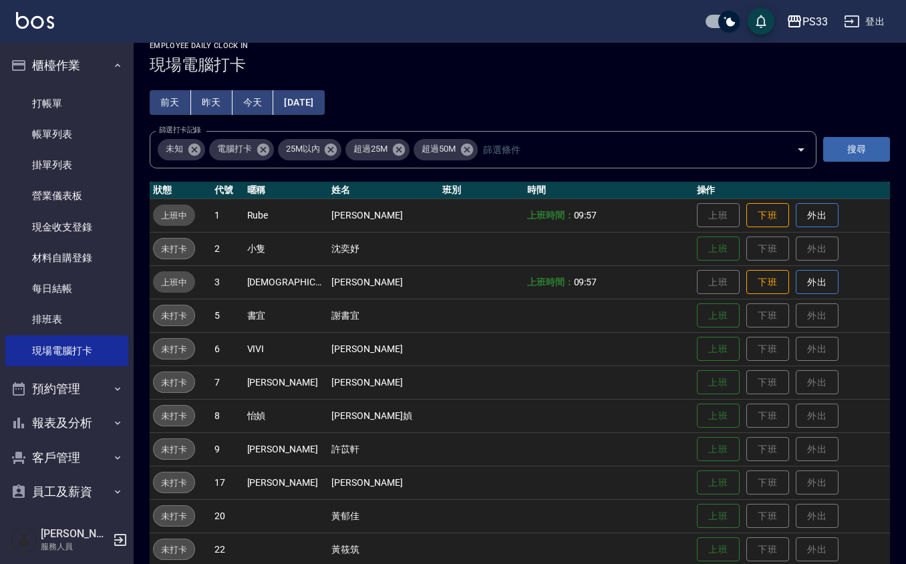
scroll to position [35, 0]
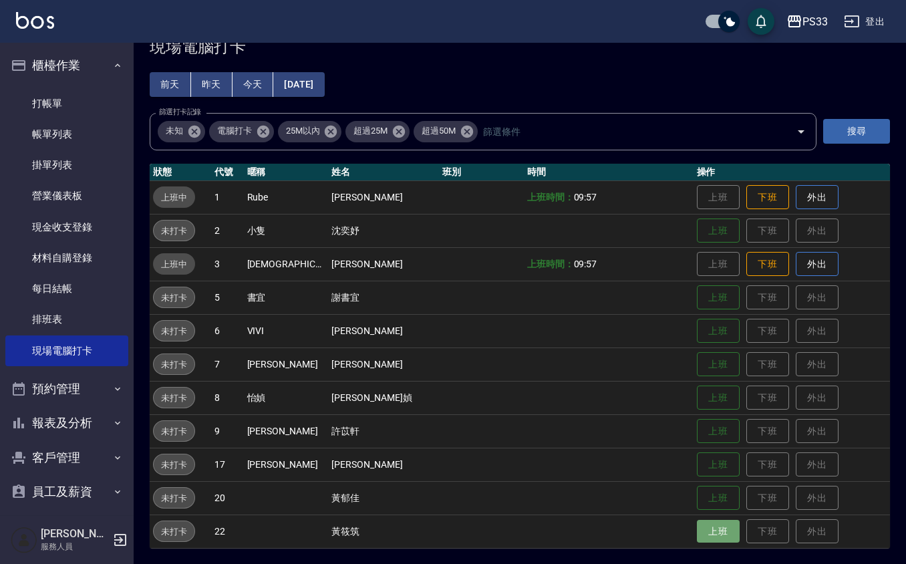
click at [706, 534] on button "上班" at bounding box center [718, 531] width 43 height 23
click at [703, 334] on button "上班" at bounding box center [718, 330] width 43 height 23
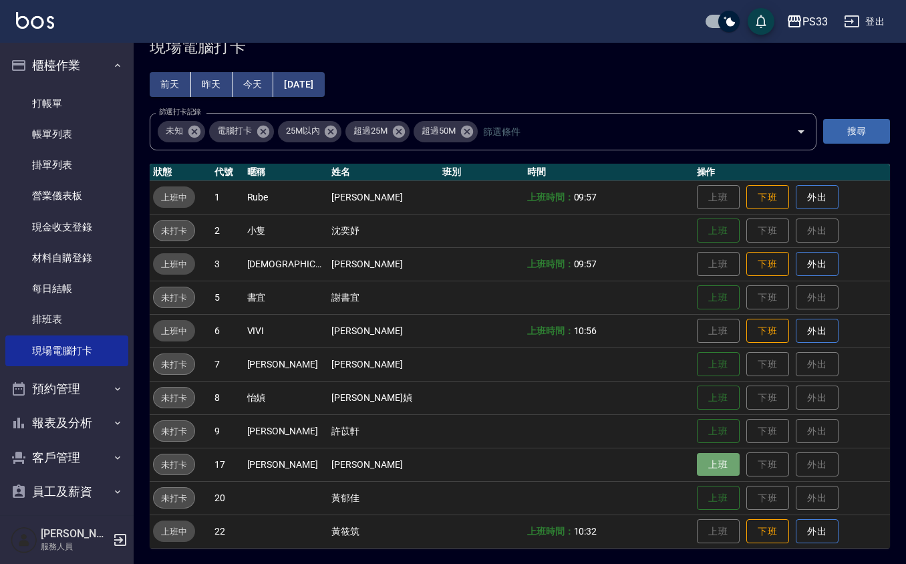
click at [704, 471] on button "上班" at bounding box center [718, 464] width 43 height 23
click at [717, 220] on button "上班" at bounding box center [718, 230] width 43 height 23
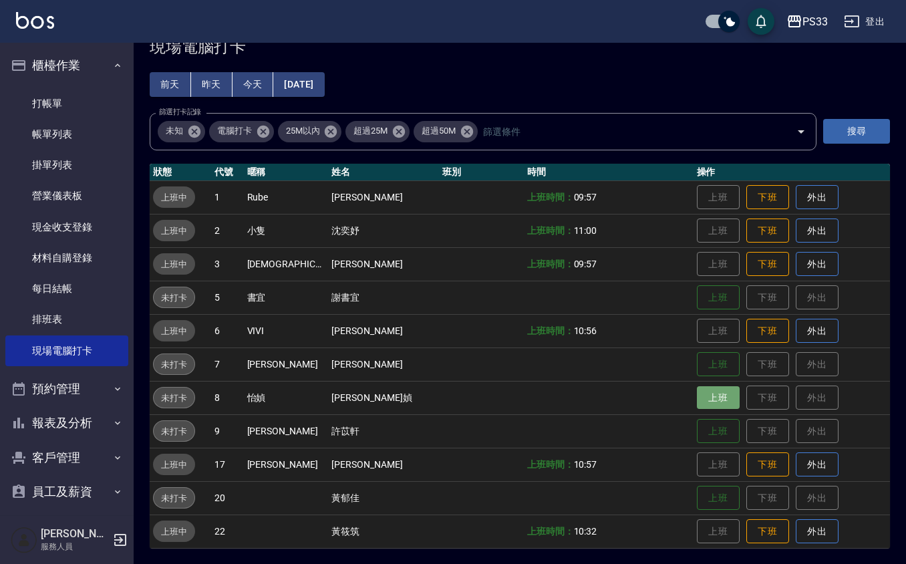
click at [697, 399] on button "上班" at bounding box center [718, 397] width 43 height 23
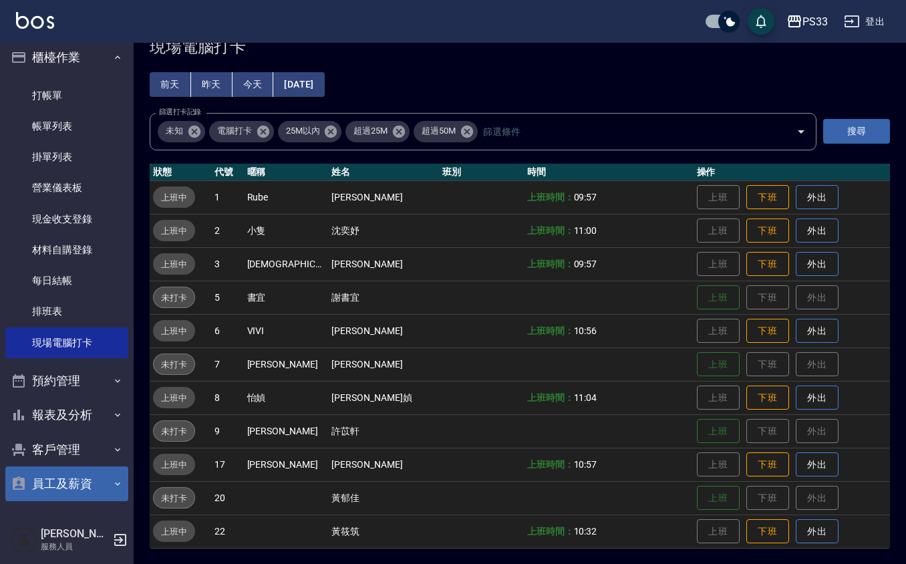
scroll to position [9, 0]
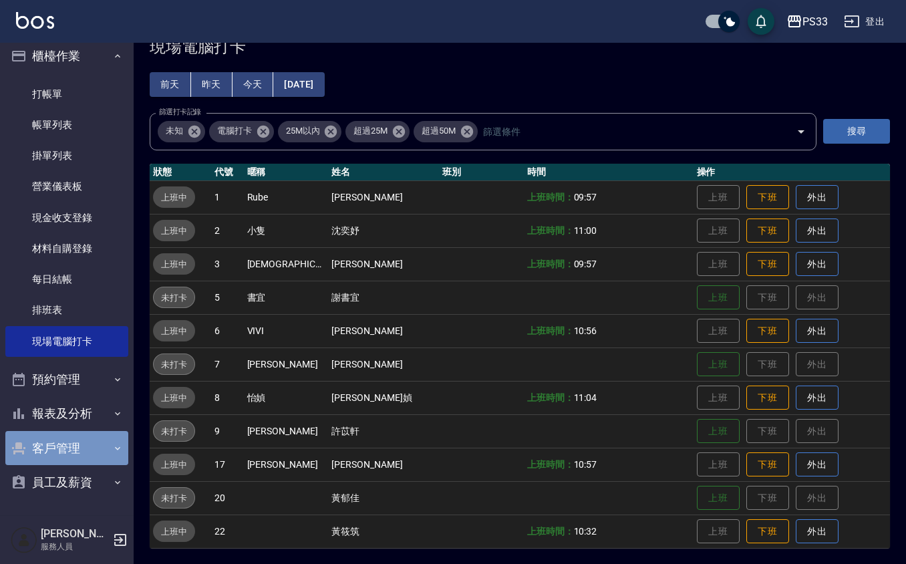
click at [69, 452] on button "客戶管理" at bounding box center [66, 448] width 123 height 35
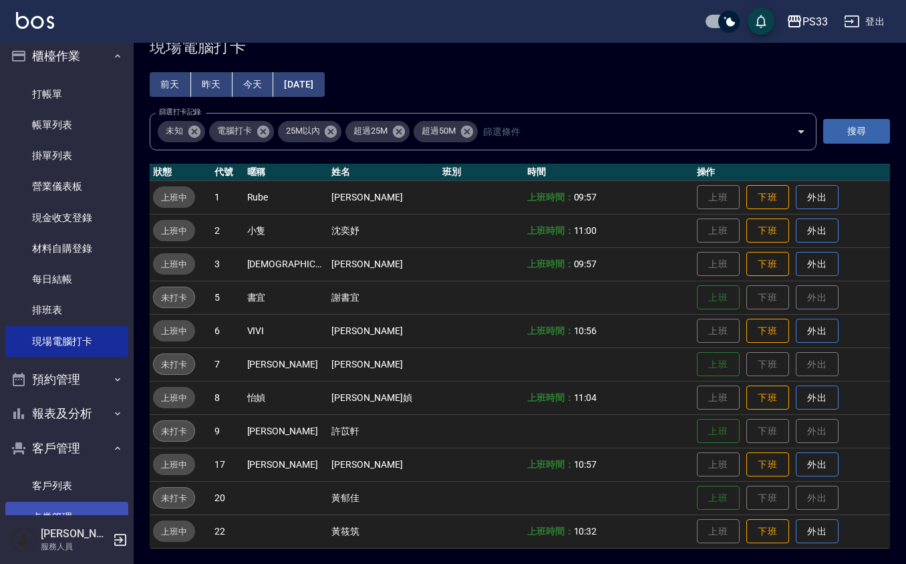
click at [67, 501] on ul "客戶列表 卡券管理 入金管理" at bounding box center [66, 517] width 123 height 104
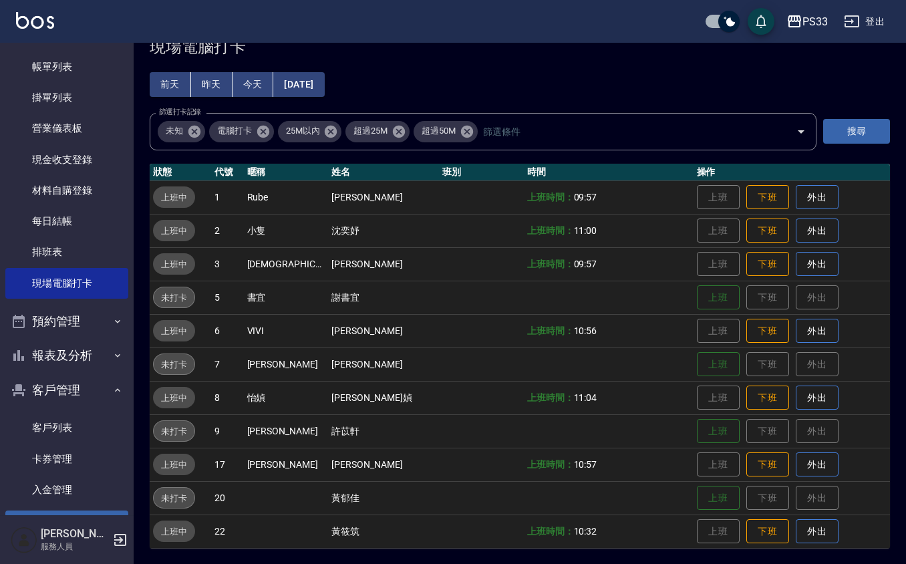
scroll to position [99, 0]
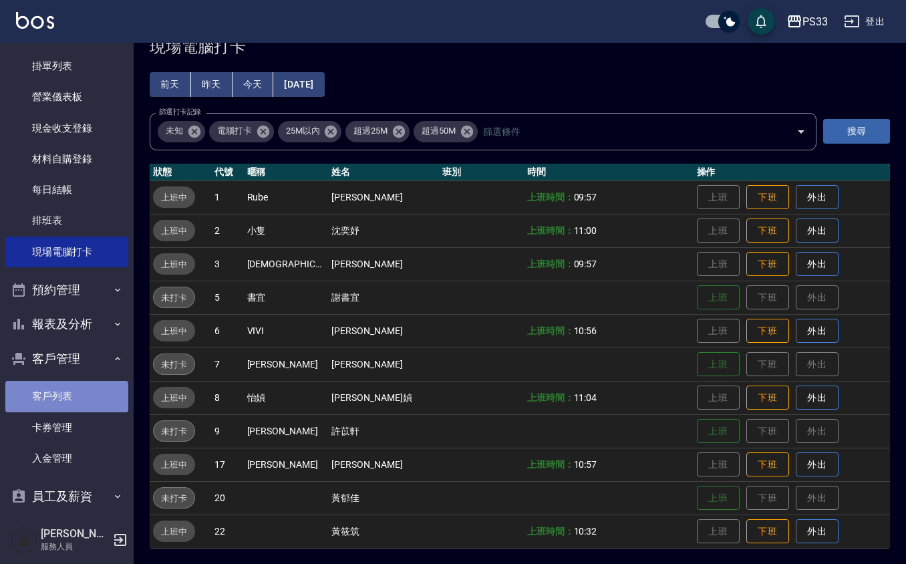
click at [89, 397] on link "客戶列表" at bounding box center [66, 396] width 123 height 31
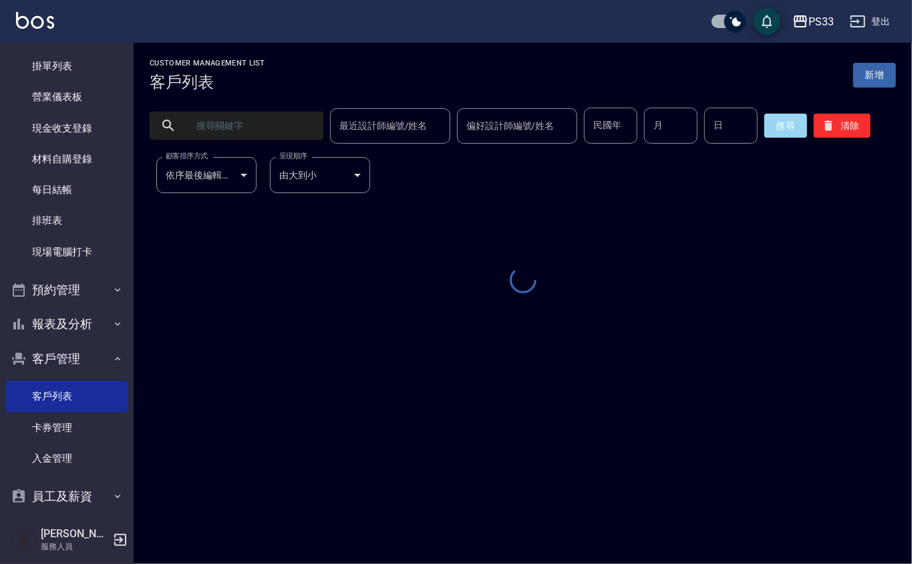
click at [239, 136] on input "text" at bounding box center [250, 126] width 126 height 36
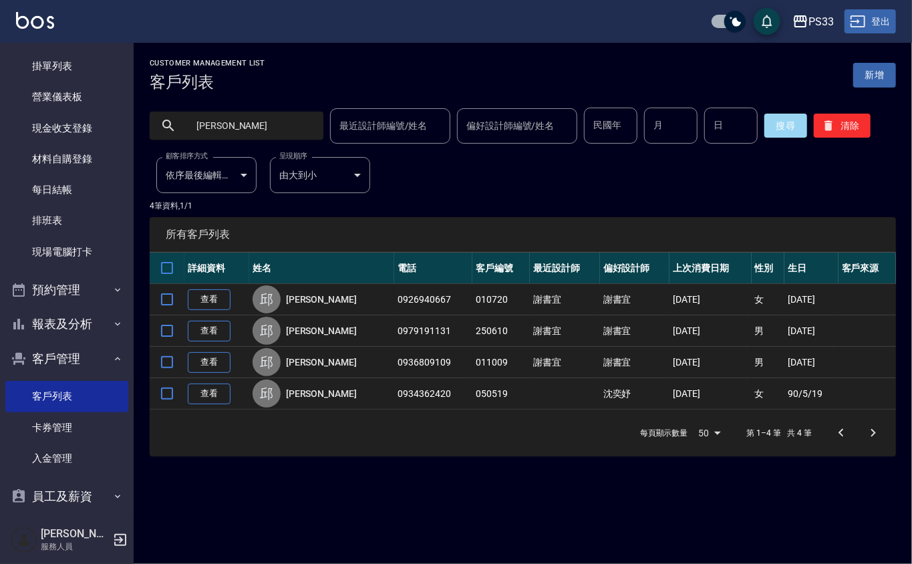
type input "邱思"
drag, startPoint x: 862, startPoint y: 12, endPoint x: 855, endPoint y: 11, distance: 6.7
click at [855, 11] on button "登出" at bounding box center [869, 21] width 51 height 25
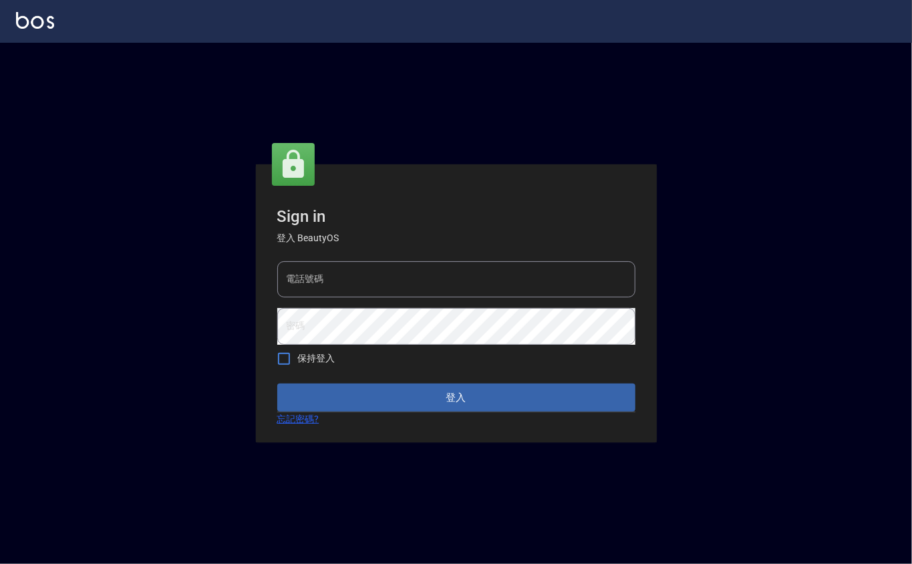
type input "0912271117"
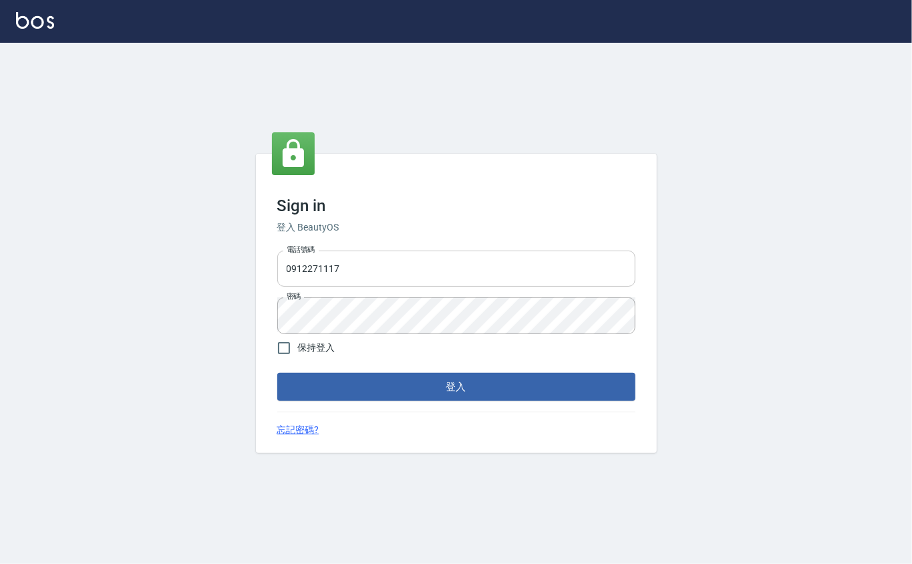
click at [349, 274] on input "0912271117" at bounding box center [456, 268] width 358 height 36
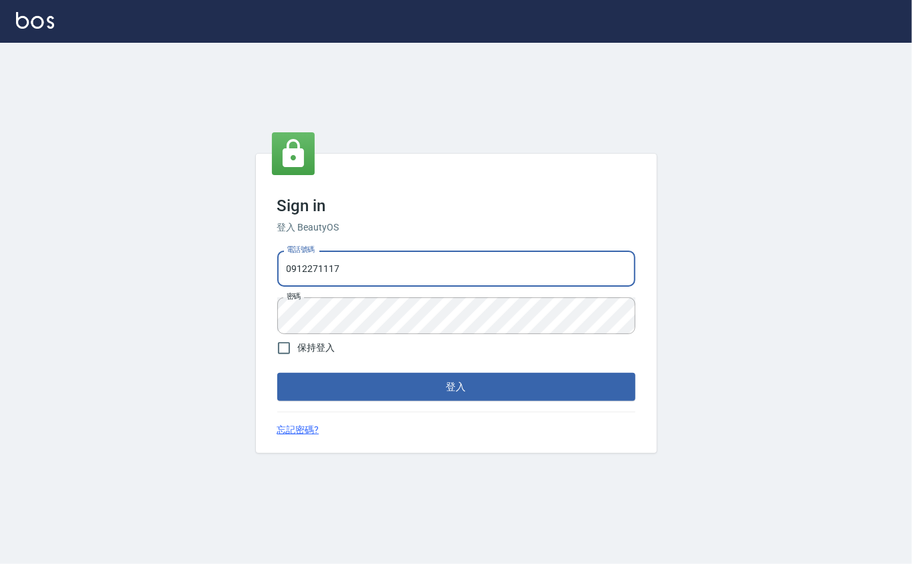
drag, startPoint x: 349, startPoint y: 268, endPoint x: 230, endPoint y: 282, distance: 119.0
click at [230, 282] on div "Sign in 登入 BeautyOS 電話號碼 0912271117 電話號碼 密碼 密碼 保持登入 登入 忘記密碼?" at bounding box center [456, 303] width 912 height 521
type input "0989724214"
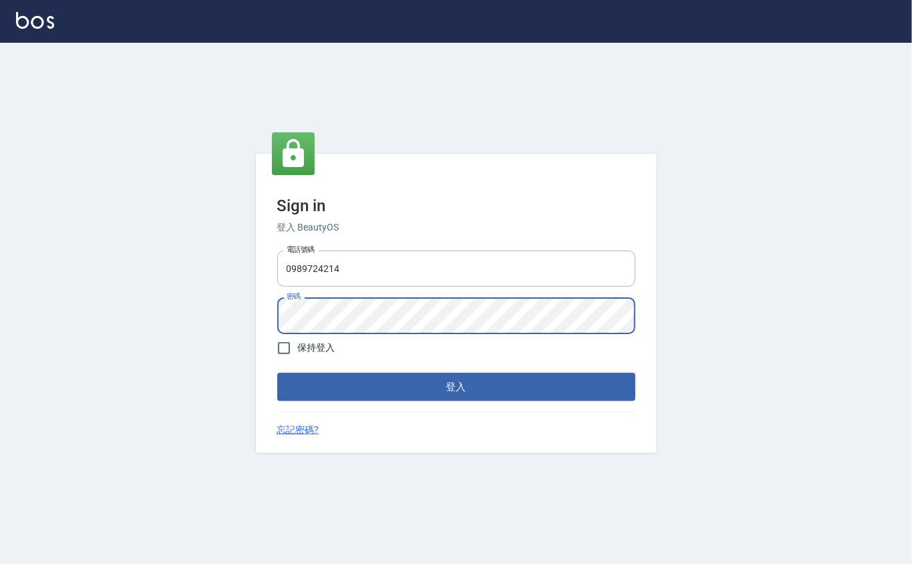
click at [244, 325] on div "Sign in 登入 BeautyOS 電話號碼 0989724214 電話號碼 密碼 密碼 保持登入 登入 忘記密碼?" at bounding box center [456, 303] width 912 height 521
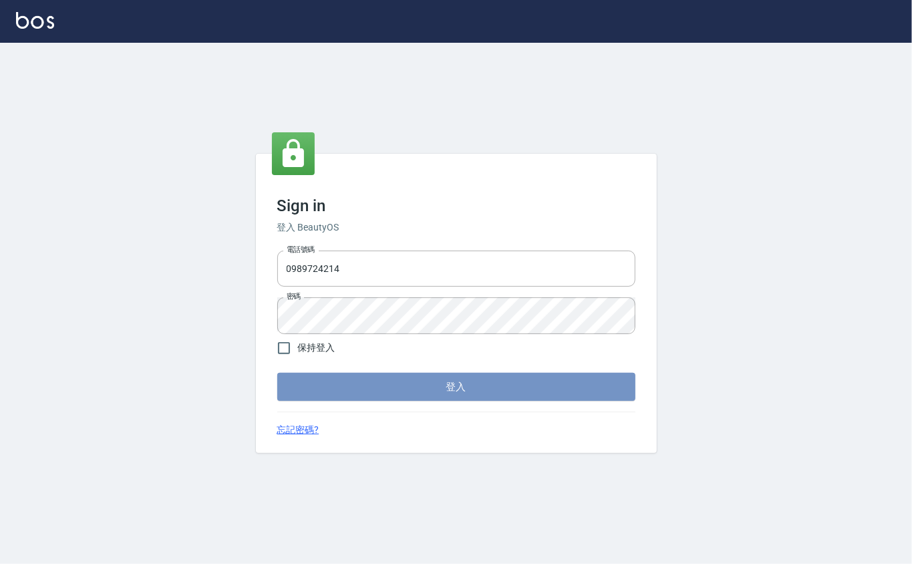
drag, startPoint x: 317, startPoint y: 383, endPoint x: 302, endPoint y: 370, distance: 19.9
click at [308, 377] on button "登入" at bounding box center [456, 387] width 358 height 28
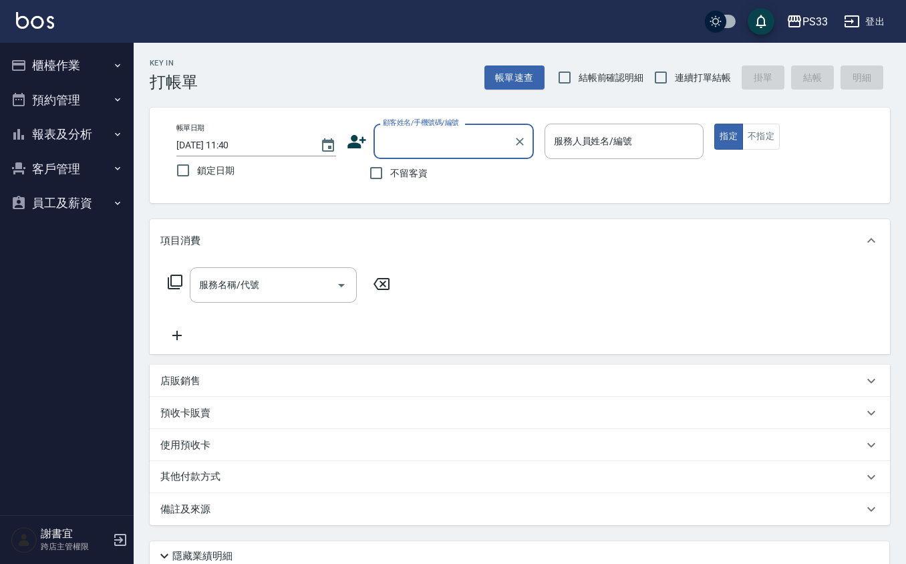
click at [83, 172] on button "客戶管理" at bounding box center [66, 169] width 123 height 35
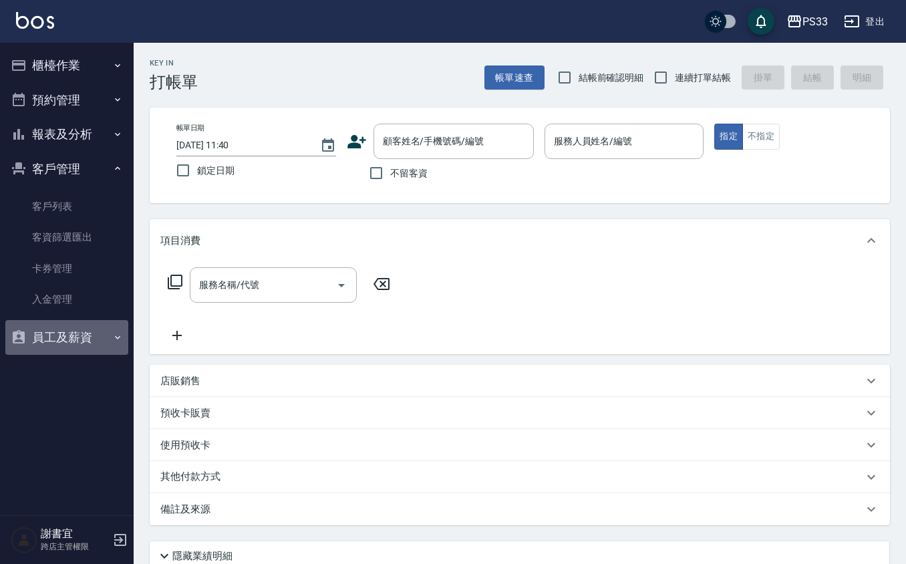
click at [65, 334] on button "員工及薪資" at bounding box center [66, 337] width 123 height 35
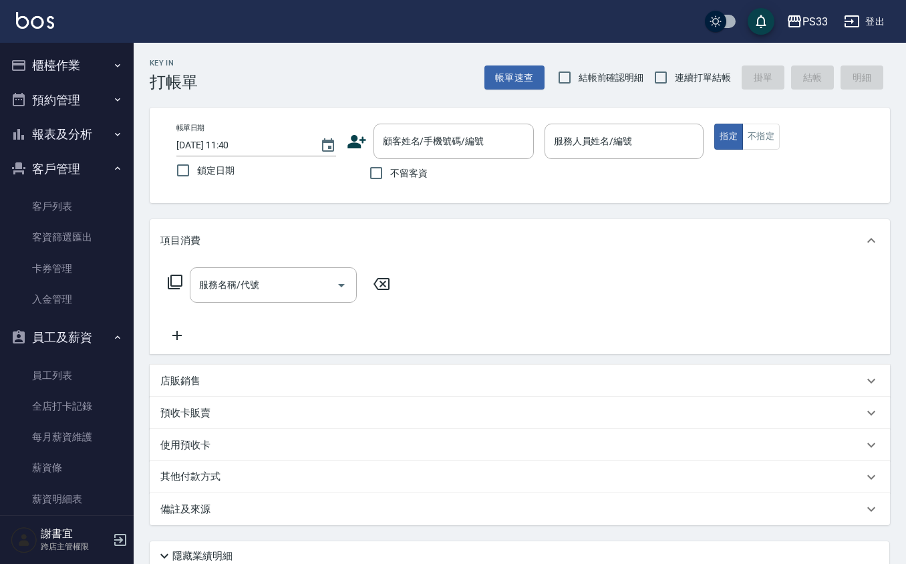
click at [5, 320] on button "員工及薪資" at bounding box center [66, 337] width 123 height 35
click at [44, 68] on button "櫃檯作業" at bounding box center [66, 65] width 123 height 35
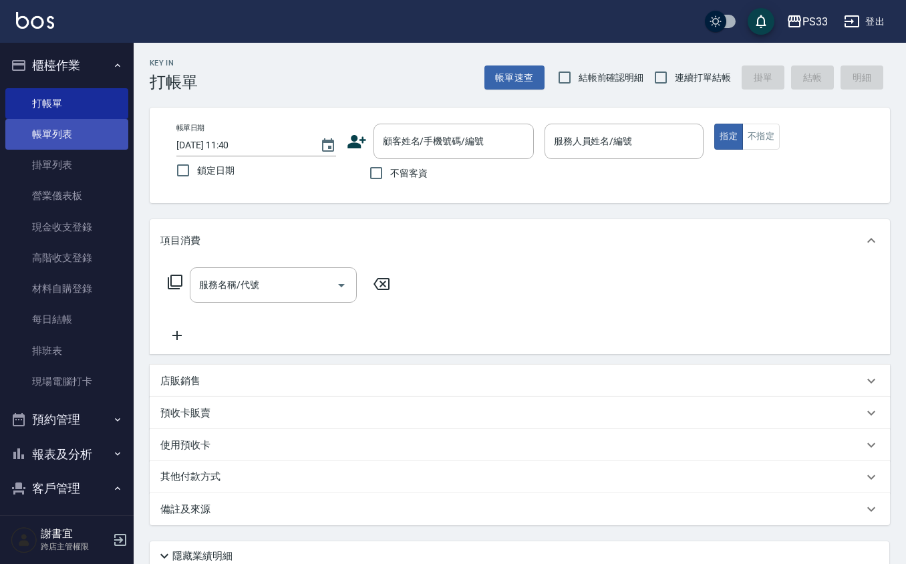
click at [45, 138] on link "帳單列表" at bounding box center [66, 134] width 123 height 31
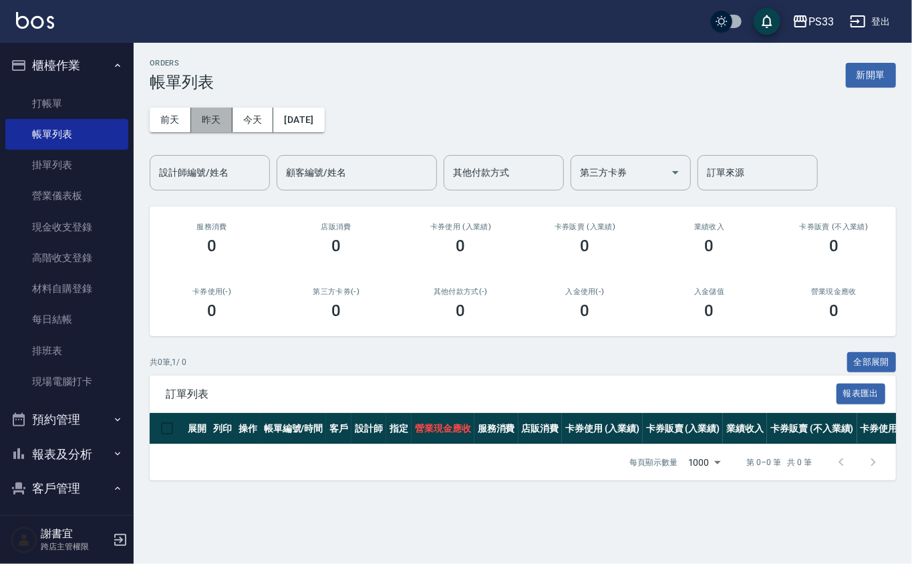
click at [216, 111] on button "昨天" at bounding box center [211, 120] width 41 height 25
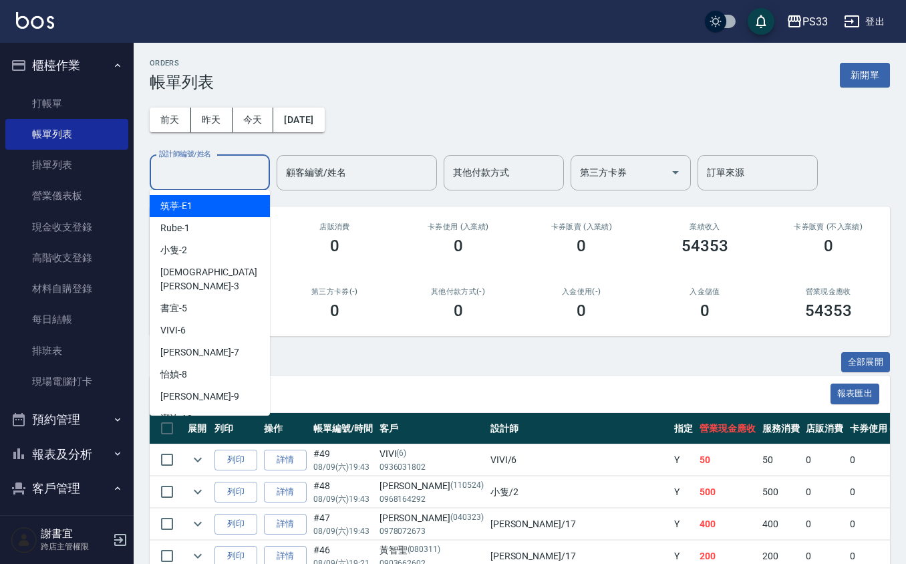
click at [196, 172] on input "設計師編號/姓名" at bounding box center [210, 172] width 108 height 23
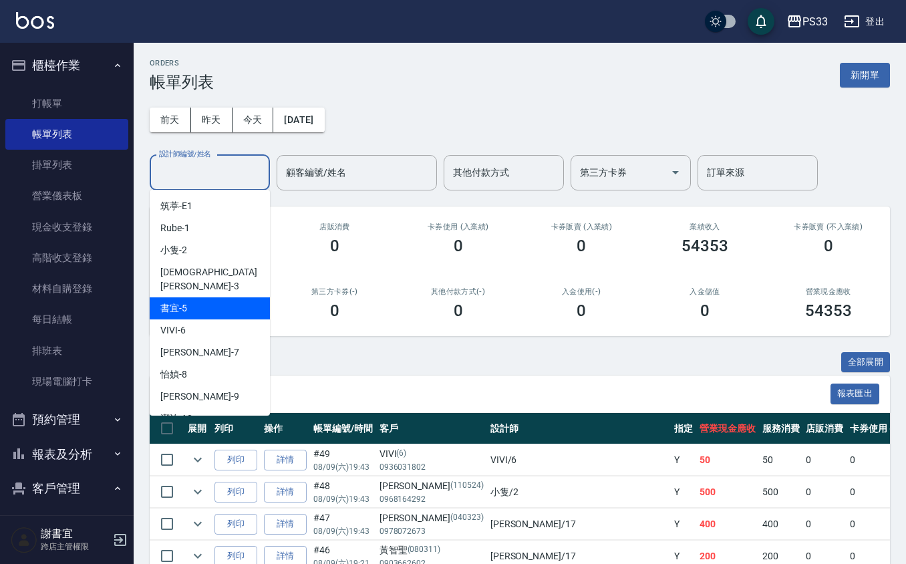
click at [200, 297] on div "書宜 -5" at bounding box center [210, 308] width 120 height 22
type input "書宜-5"
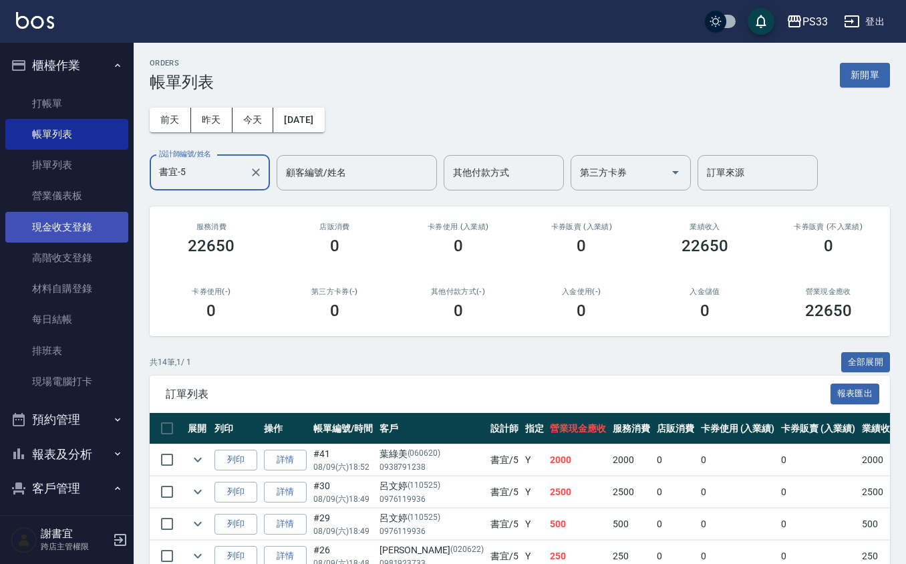
click at [60, 234] on link "現金收支登錄" at bounding box center [66, 227] width 123 height 31
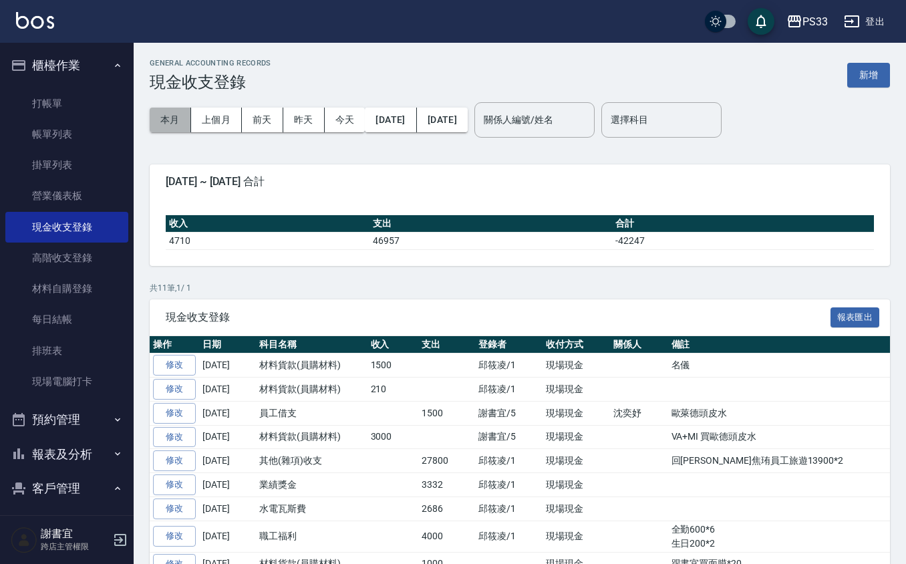
click at [170, 121] on button "本月" at bounding box center [170, 120] width 41 height 25
click at [866, 73] on button "新增" at bounding box center [868, 75] width 43 height 25
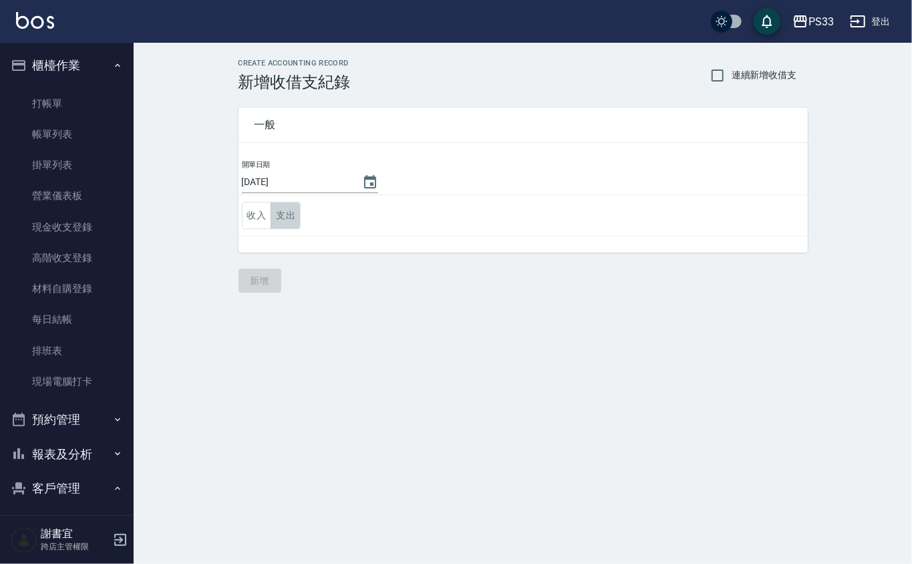
drag, startPoint x: 285, startPoint y: 219, endPoint x: 307, endPoint y: 209, distance: 24.8
click at [286, 219] on button "支出" at bounding box center [285, 215] width 30 height 27
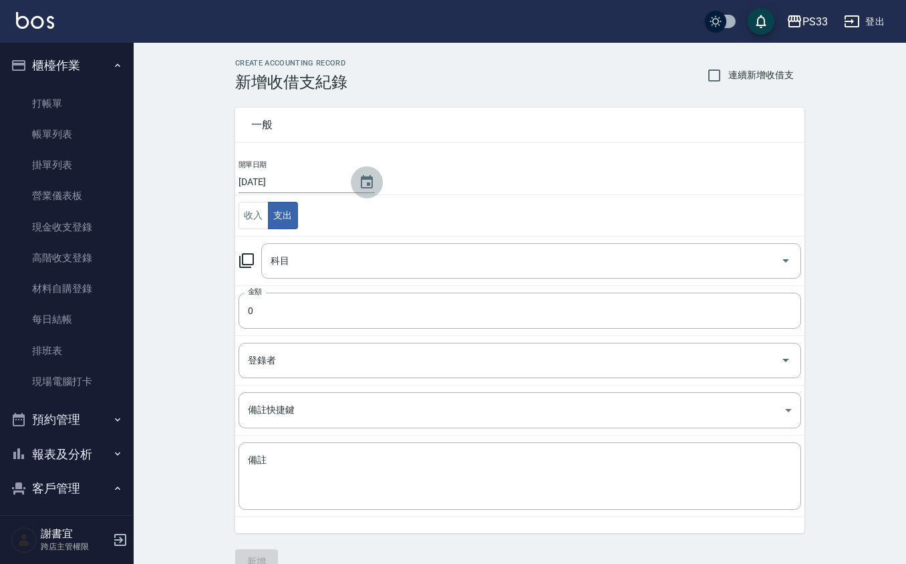
click at [361, 180] on icon "Choose date, selected date is 2025-08-10" at bounding box center [367, 182] width 16 height 16
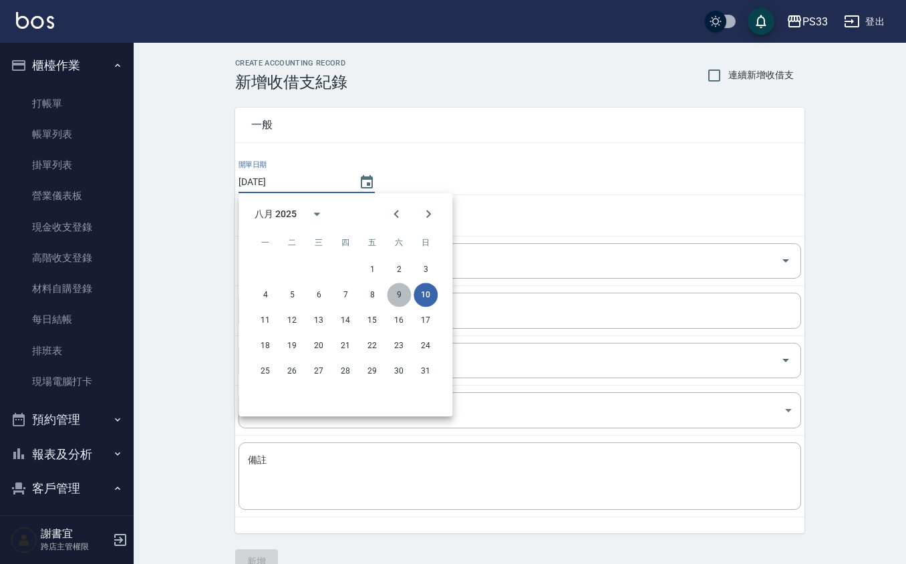
click at [395, 290] on button "9" at bounding box center [399, 295] width 24 height 24
type input "2025/08/09"
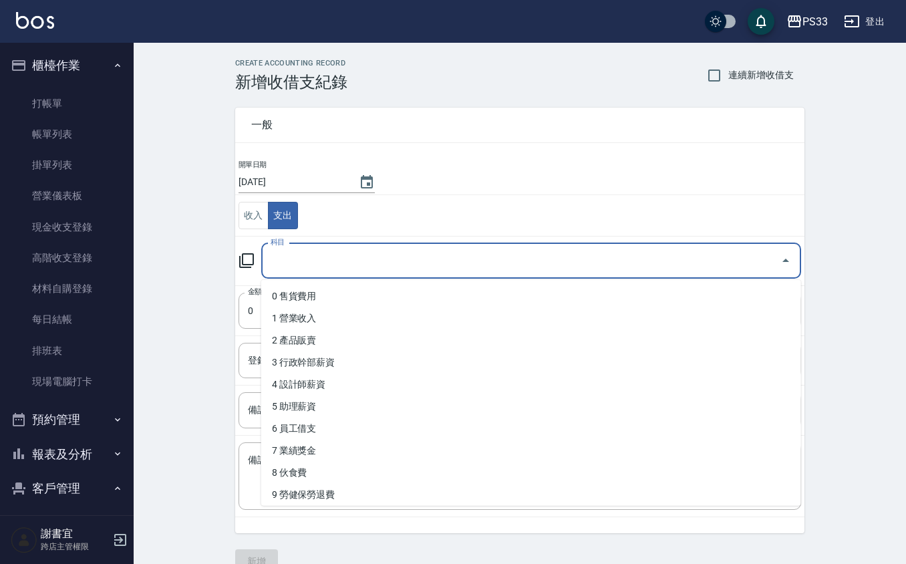
click at [301, 258] on input "科目" at bounding box center [521, 260] width 508 height 23
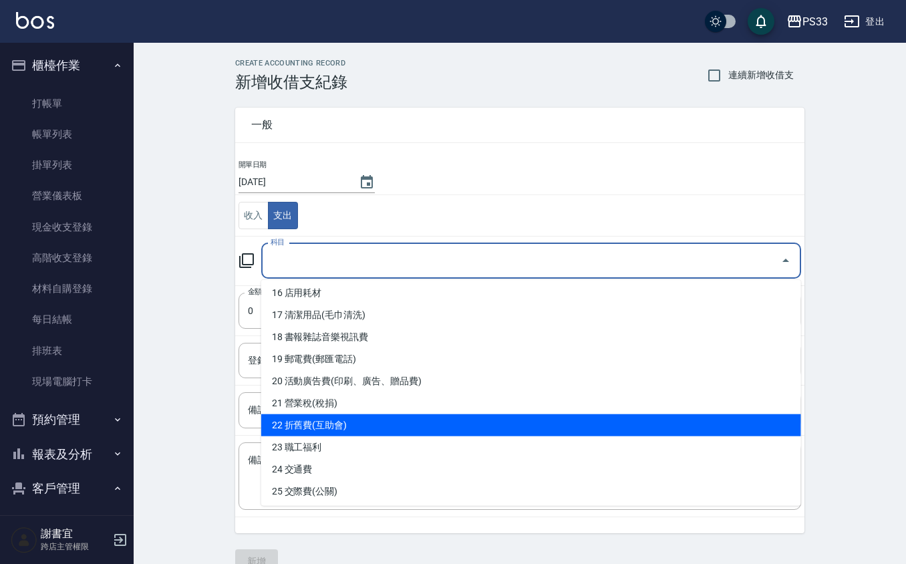
scroll to position [623, 0]
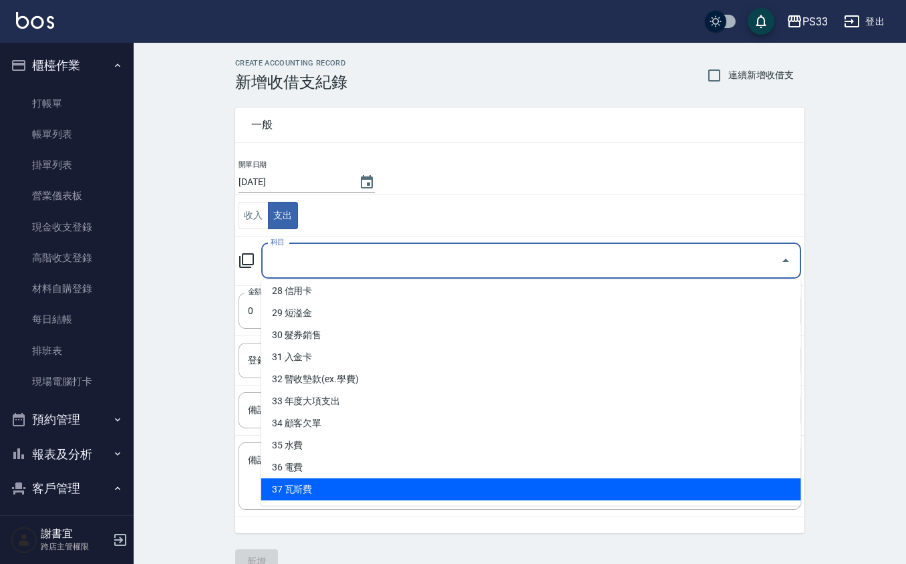
click at [327, 489] on li "37 瓦斯費" at bounding box center [531, 489] width 540 height 22
type input "37 瓦斯費"
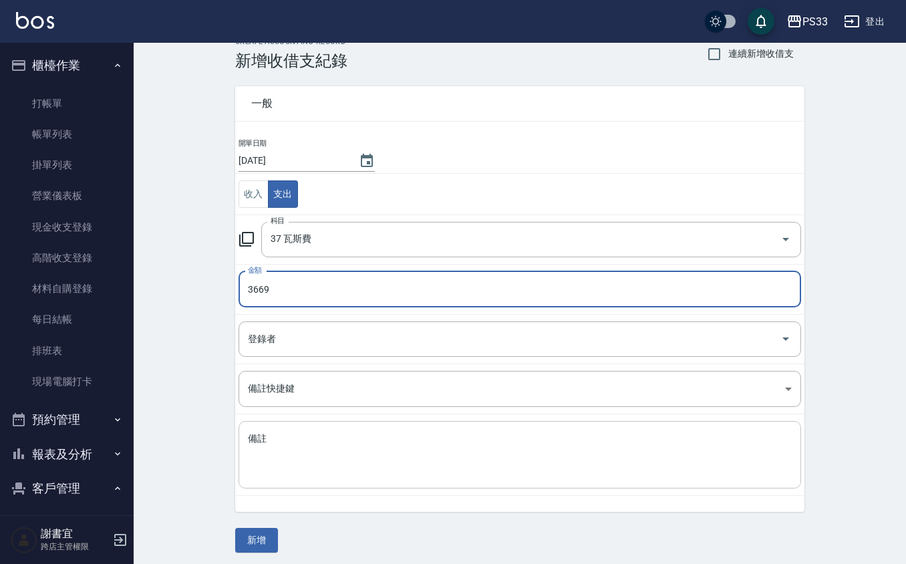
scroll to position [27, 0]
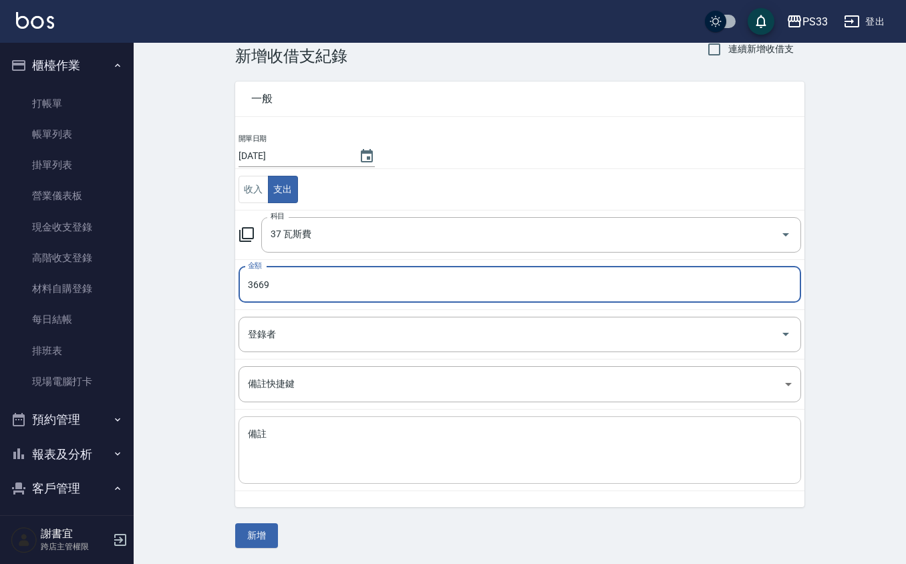
type input "3669"
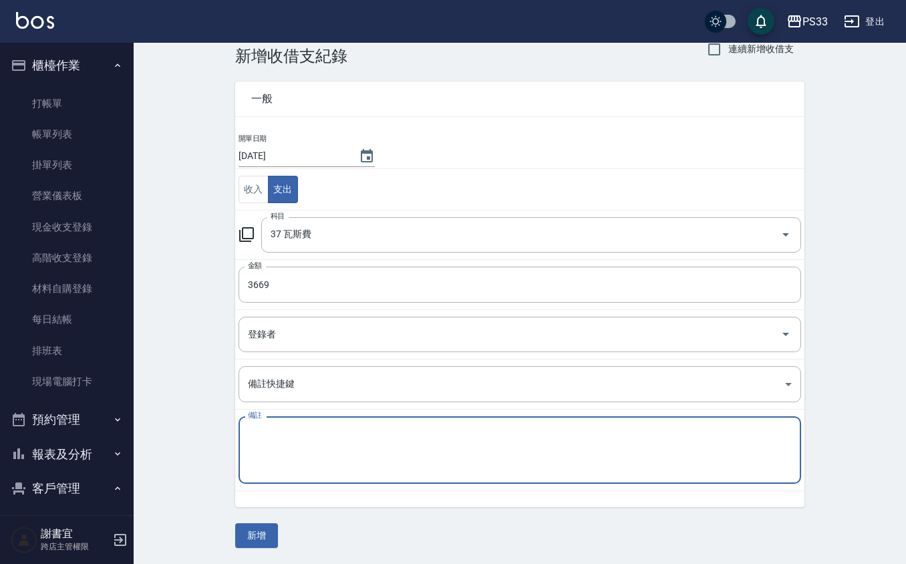
click at [293, 470] on textarea "備註" at bounding box center [520, 449] width 544 height 45
type textarea "0701-0731"
click at [262, 540] on button "新增" at bounding box center [256, 535] width 43 height 25
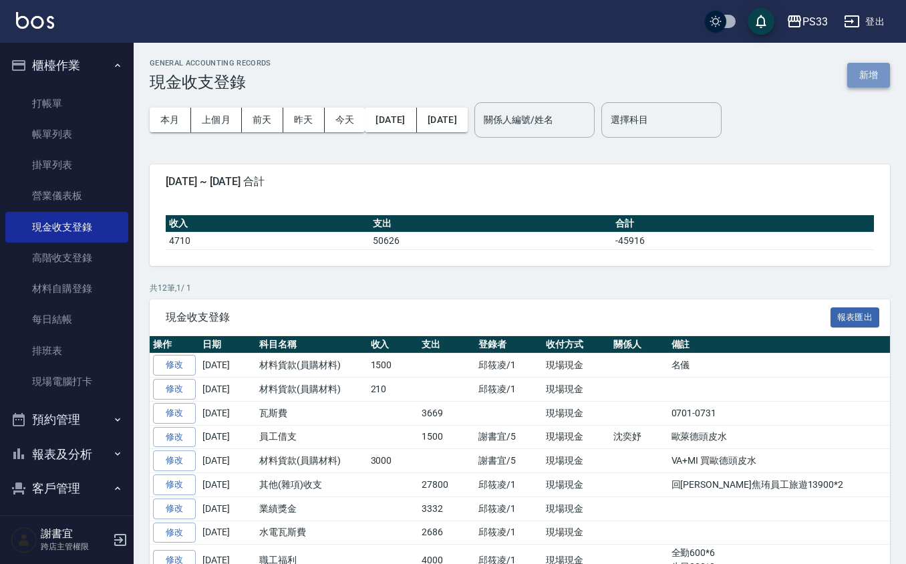
click at [882, 71] on button "新增" at bounding box center [868, 75] width 43 height 25
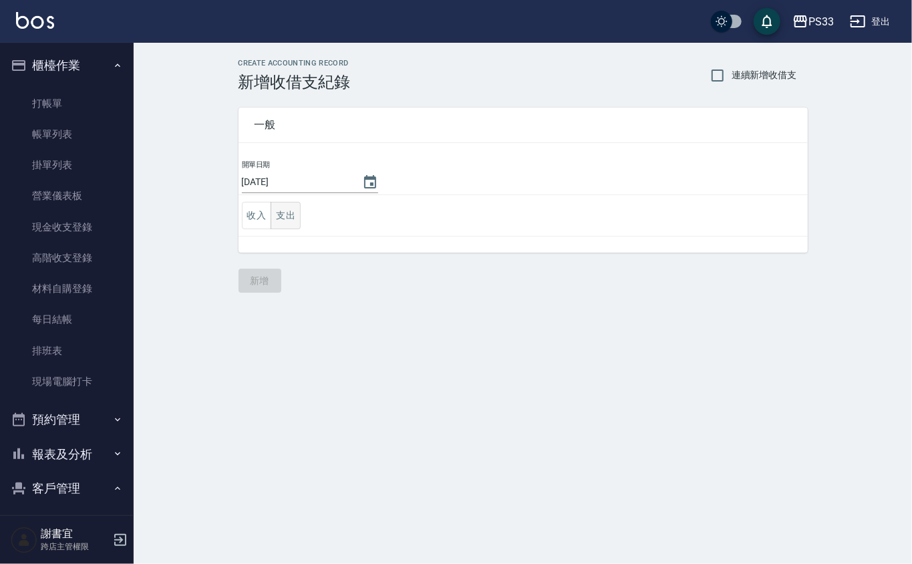
click at [284, 207] on button "支出" at bounding box center [285, 215] width 30 height 27
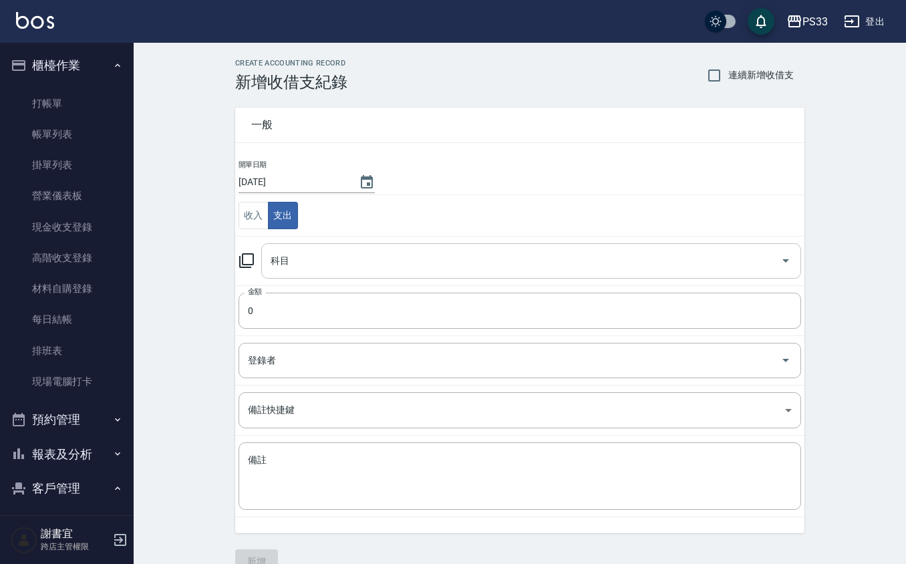
click at [305, 259] on input "科目" at bounding box center [521, 260] width 508 height 23
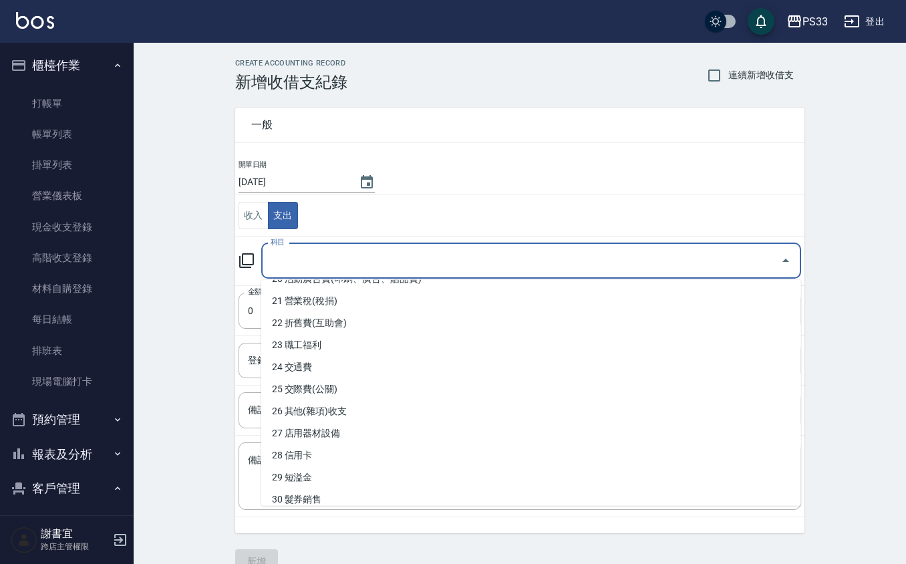
scroll to position [267, 0]
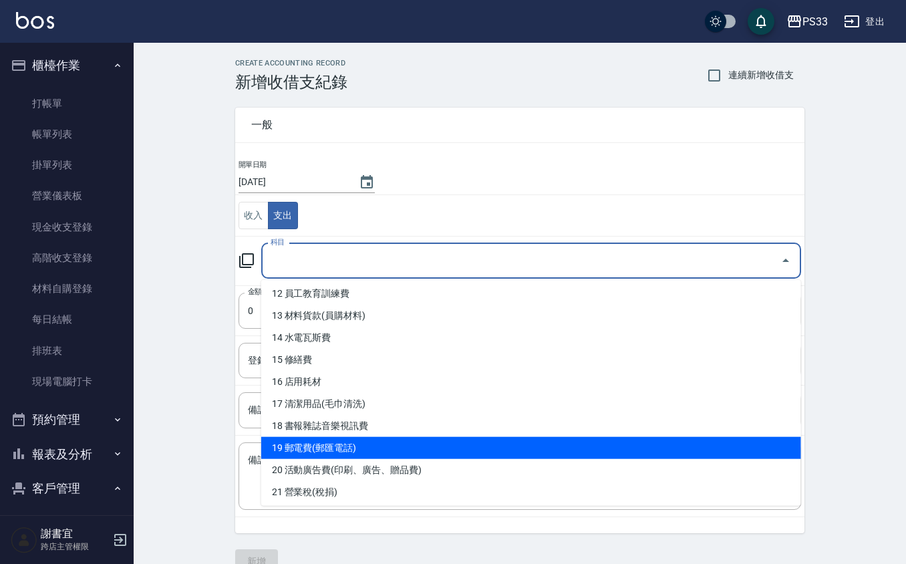
click at [329, 443] on li "19 郵電費(郵匯電話)" at bounding box center [531, 448] width 540 height 22
type input "19 郵電費(郵匯電話)"
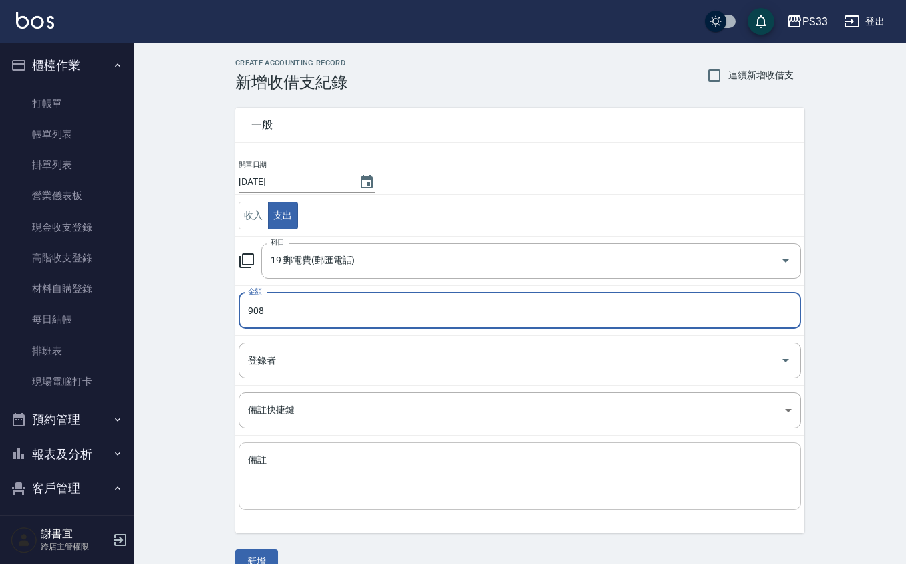
type input "908"
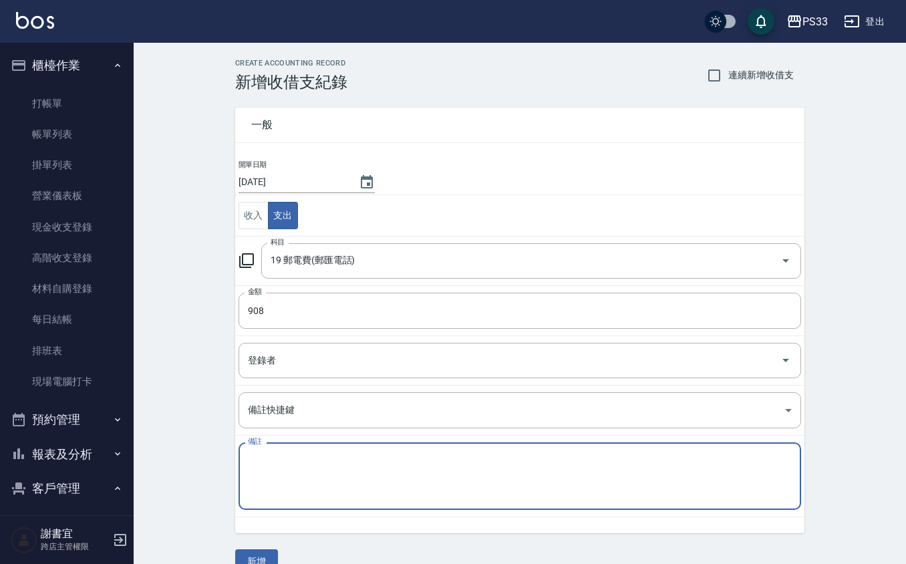
click at [255, 488] on textarea "備註" at bounding box center [520, 476] width 544 height 45
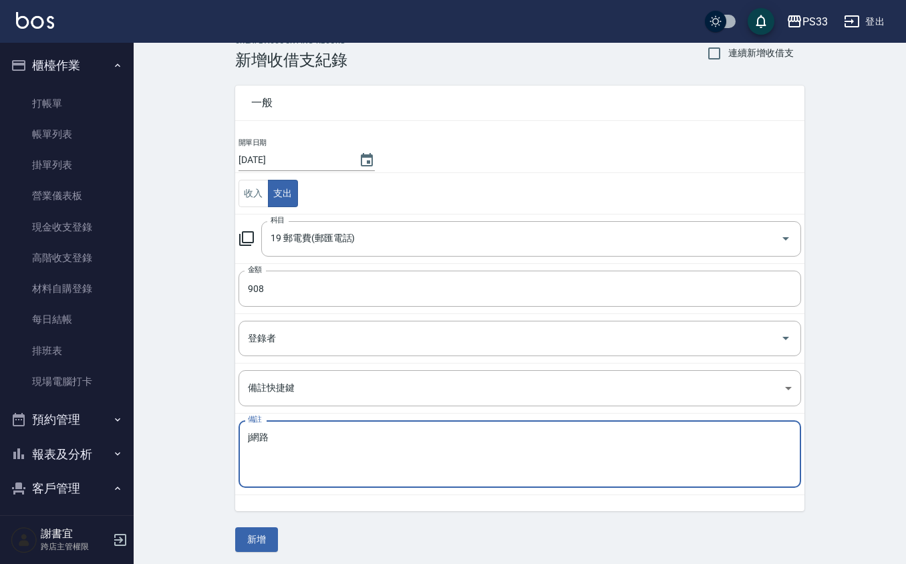
scroll to position [27, 0]
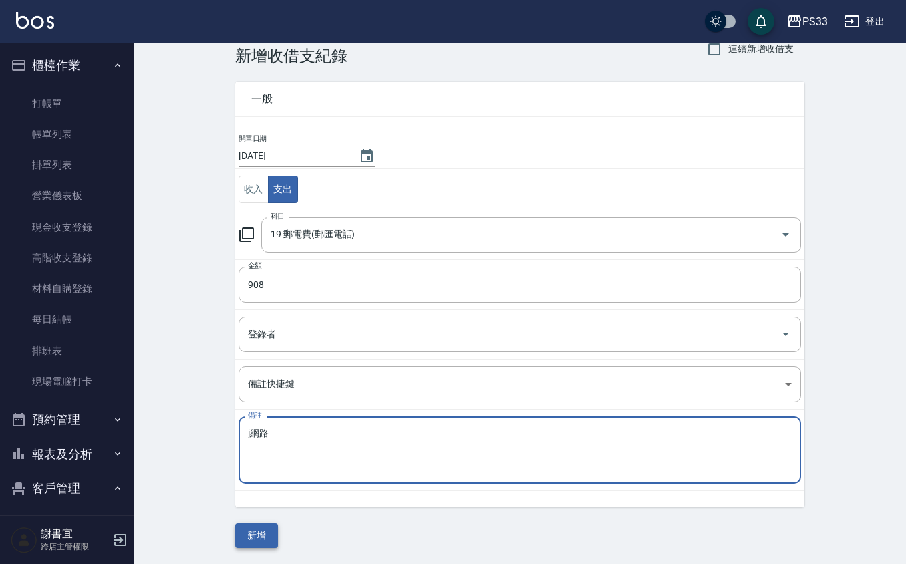
type textarea "j網路"
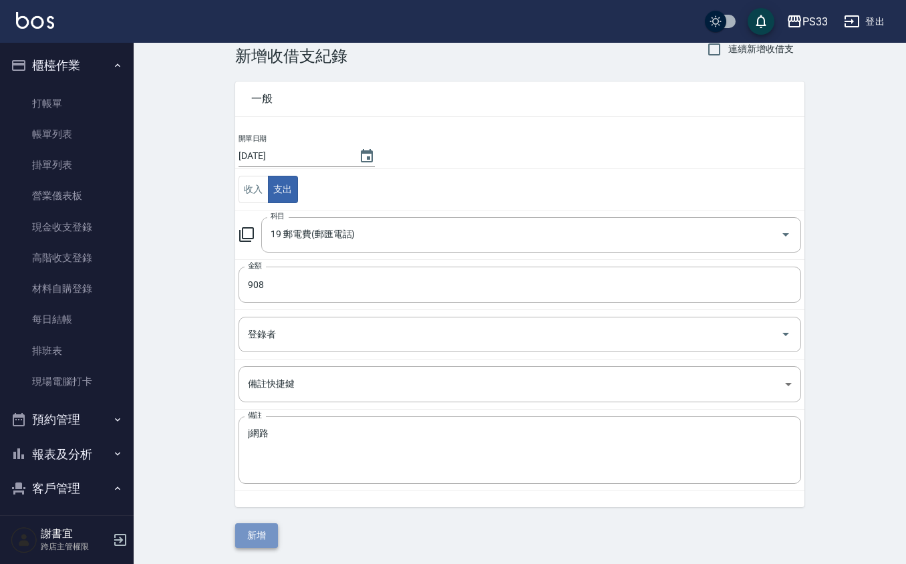
click at [265, 532] on button "新增" at bounding box center [256, 535] width 43 height 25
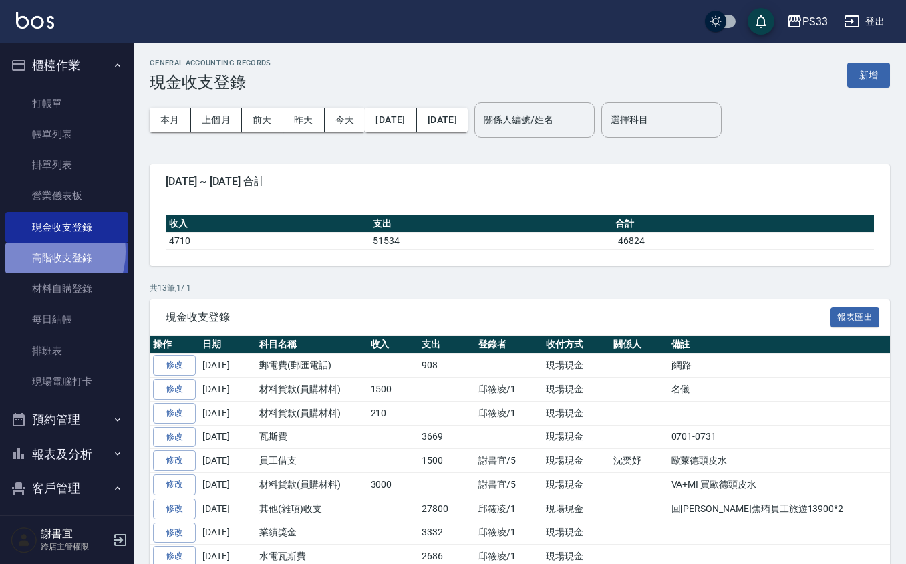
click at [43, 252] on link "高階收支登錄" at bounding box center [66, 257] width 123 height 31
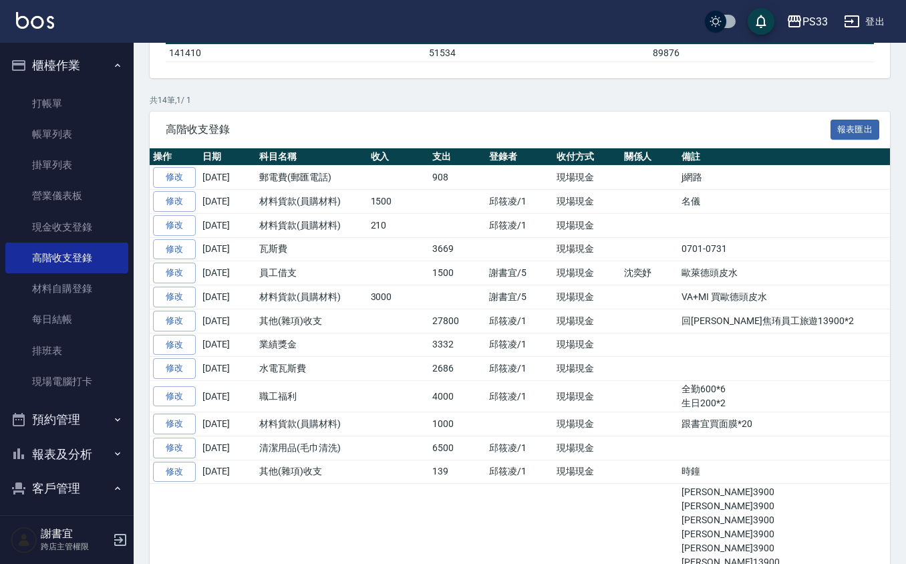
scroll to position [158, 0]
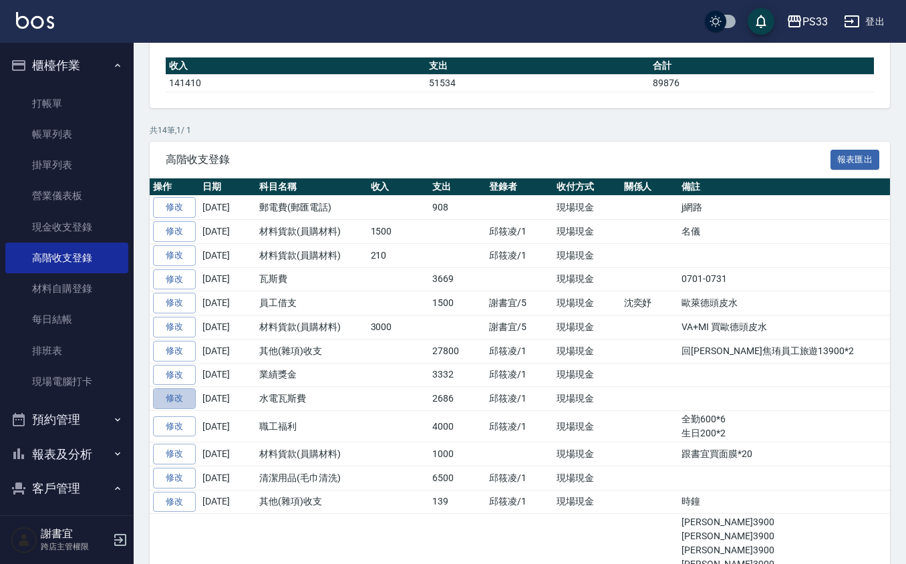
click at [169, 409] on link "修改" at bounding box center [174, 398] width 43 height 21
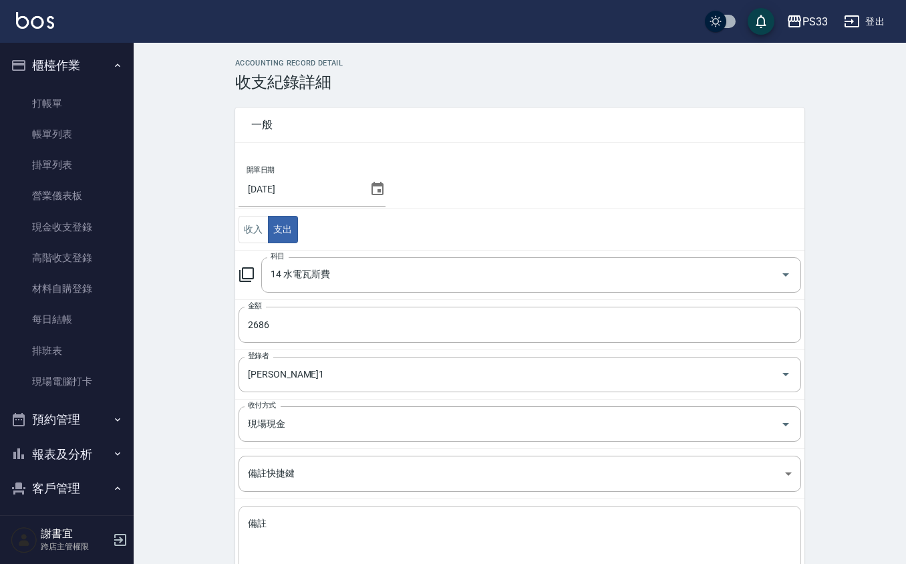
click at [335, 530] on textarea "備註" at bounding box center [520, 539] width 544 height 45
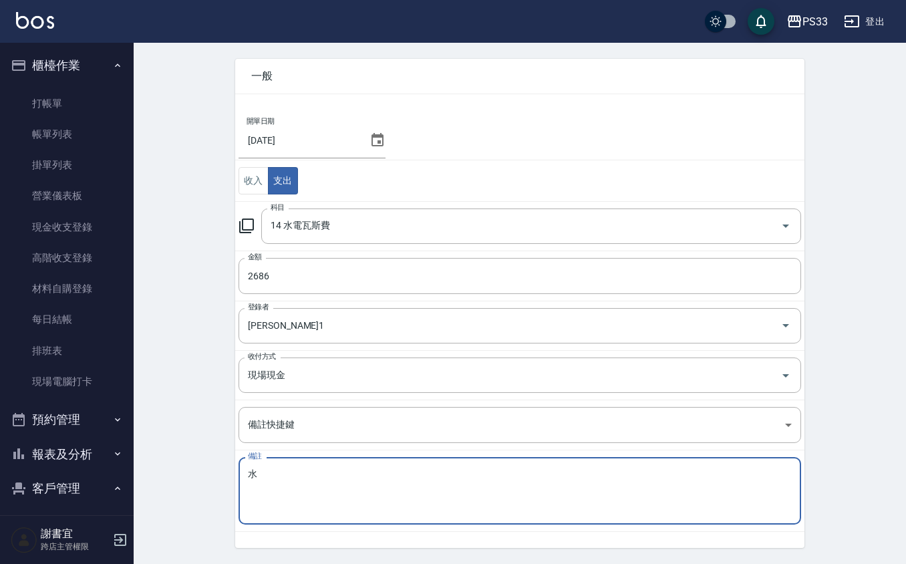
scroll to position [92, 0]
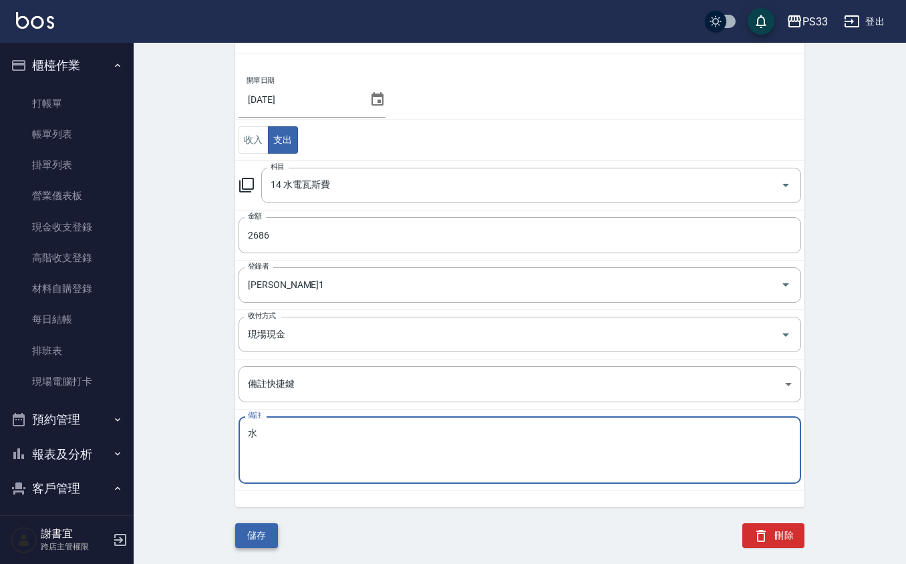
type textarea "水"
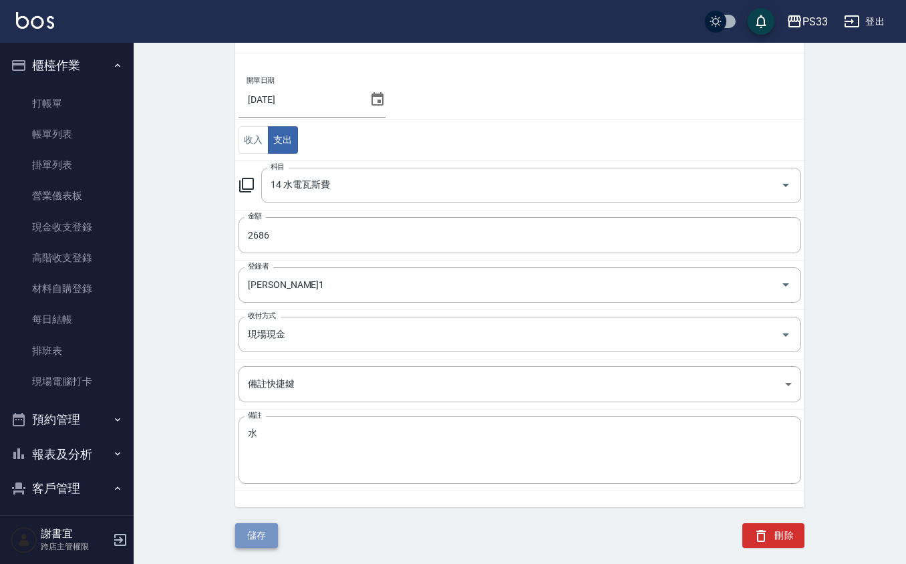
click at [241, 536] on button "儲存" at bounding box center [256, 535] width 43 height 25
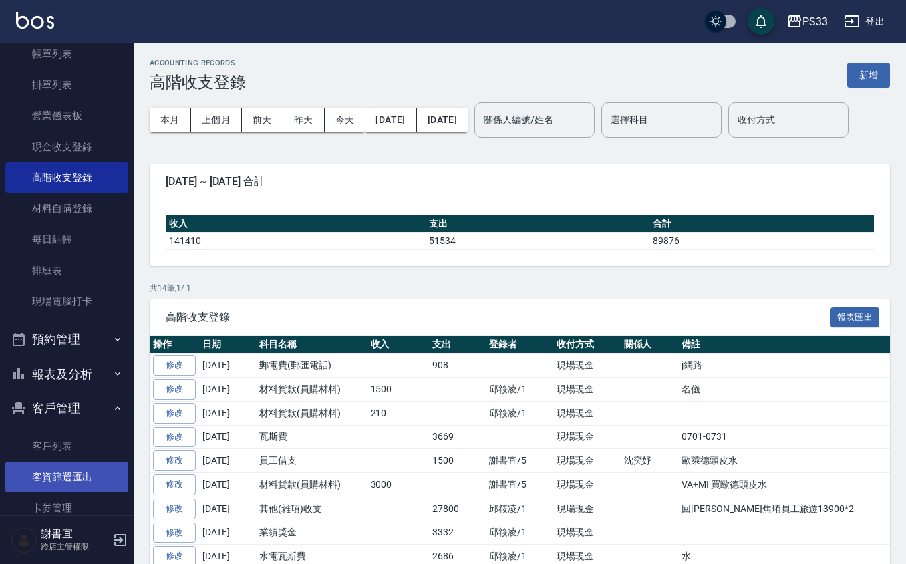
scroll to position [175, 0]
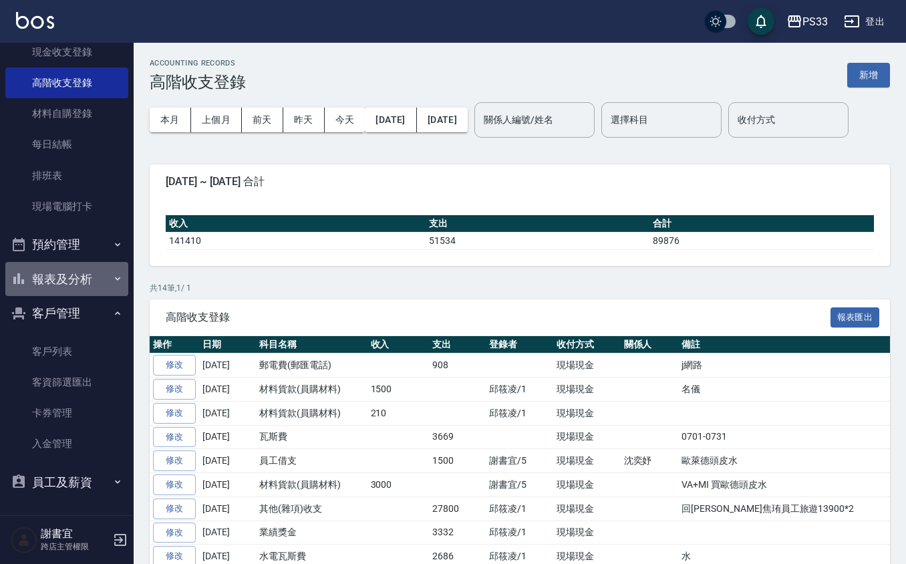
click at [80, 291] on button "報表及分析" at bounding box center [66, 279] width 123 height 35
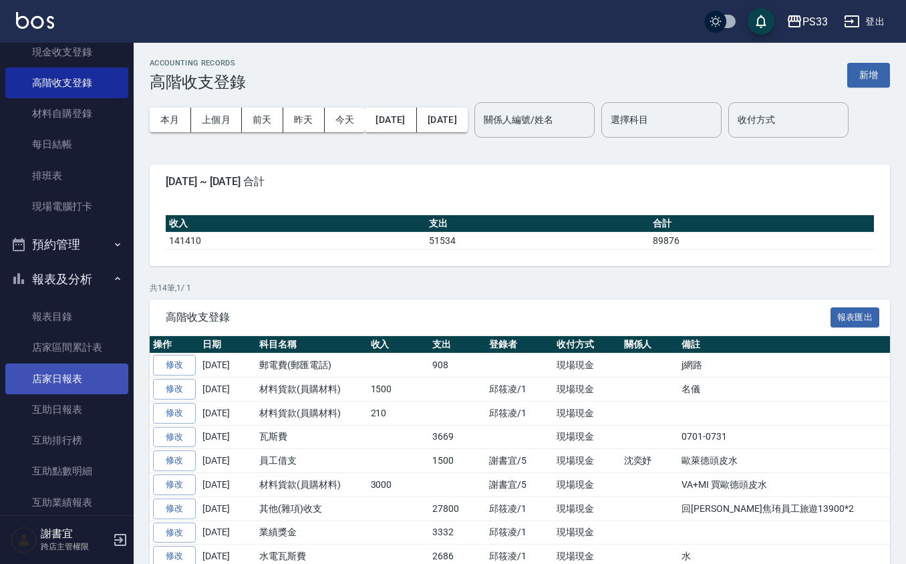
click at [61, 372] on link "店家日報表" at bounding box center [66, 378] width 123 height 31
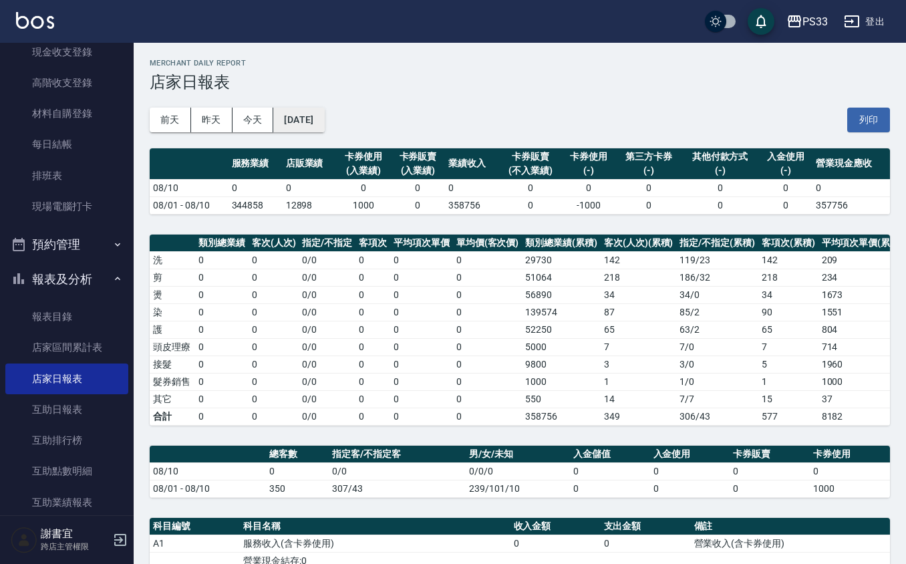
click at [303, 122] on button "2025/08/10" at bounding box center [298, 120] width 51 height 25
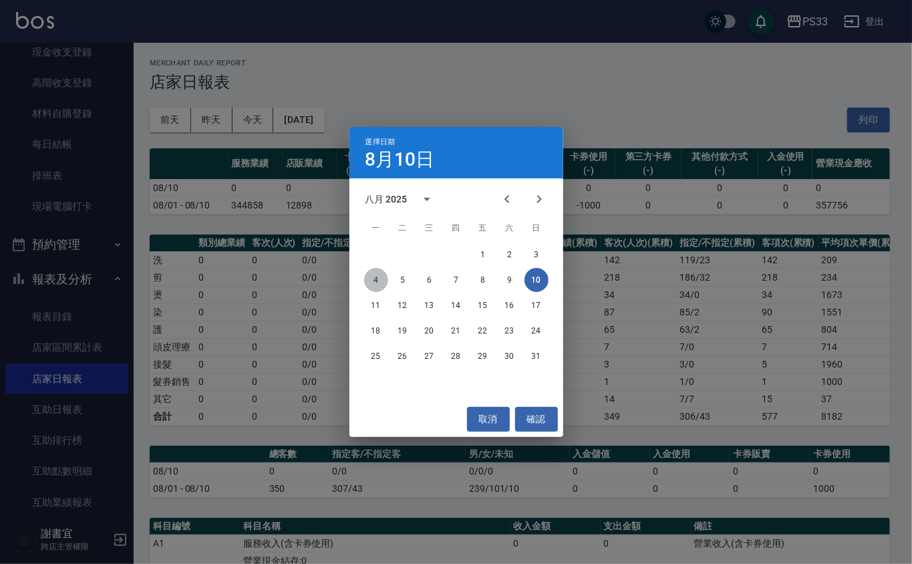
click at [378, 282] on button "4" at bounding box center [376, 280] width 24 height 24
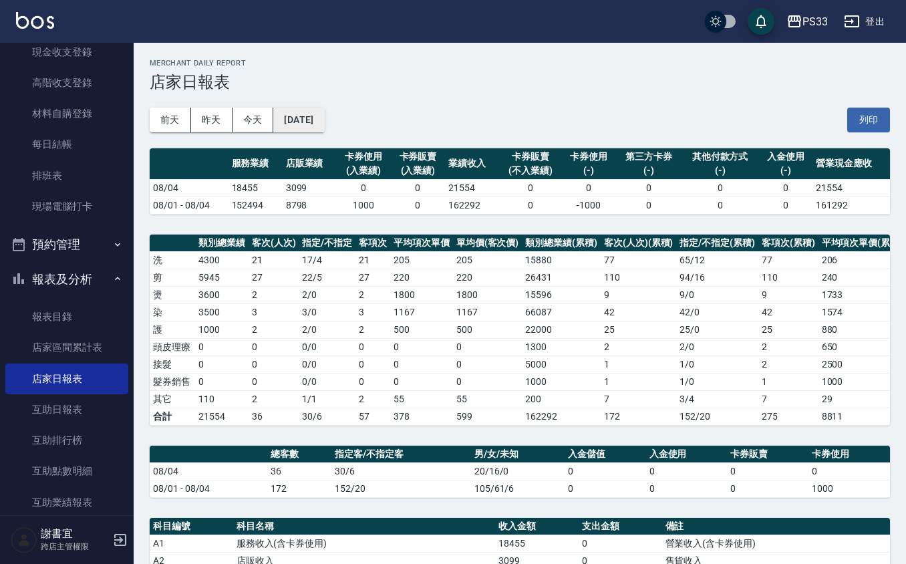
click at [324, 112] on button "2025/08/04" at bounding box center [298, 120] width 51 height 25
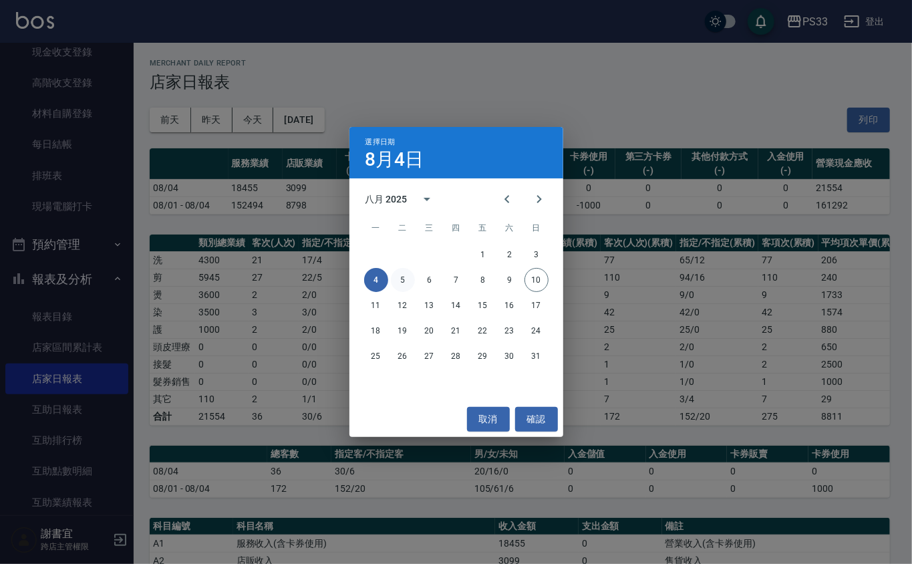
click at [401, 279] on button "5" at bounding box center [403, 280] width 24 height 24
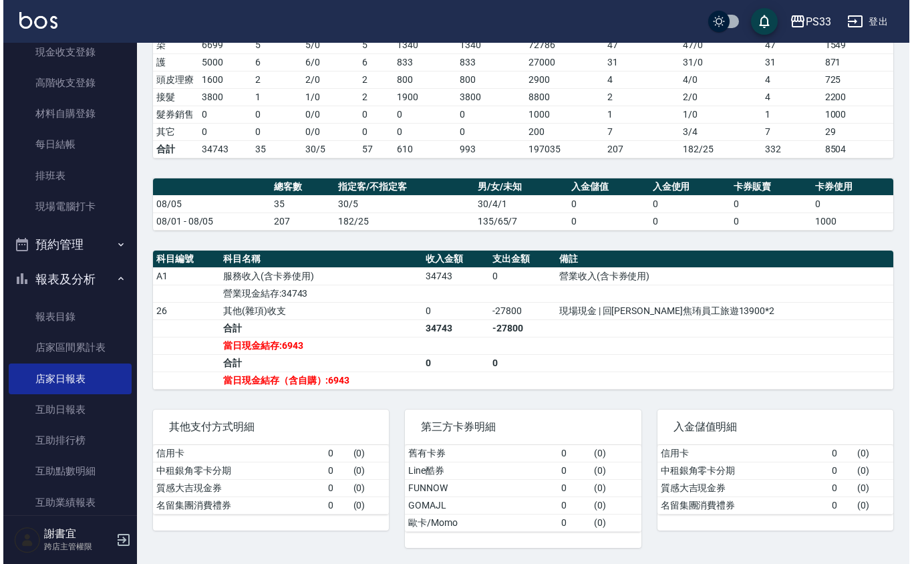
scroll to position [19, 0]
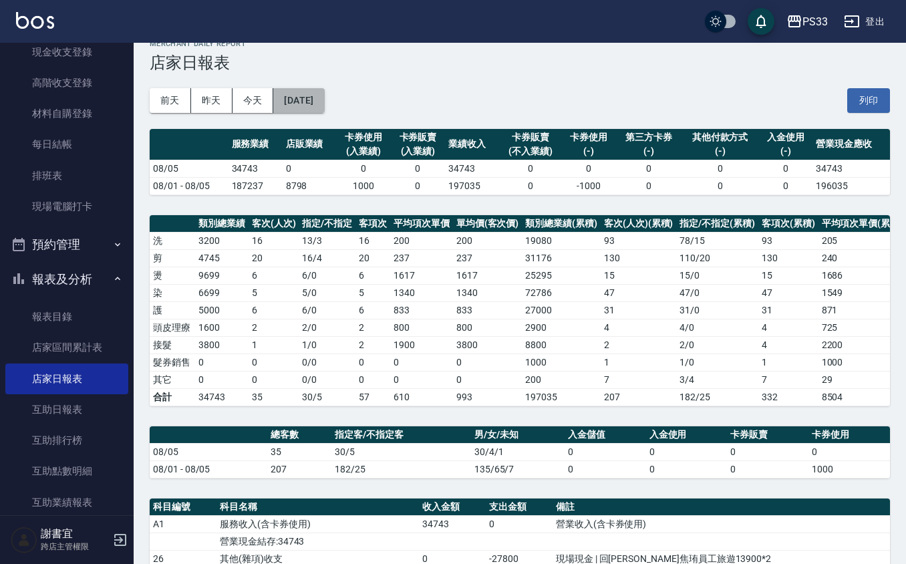
click at [324, 88] on button "2025/08/05" at bounding box center [298, 100] width 51 height 25
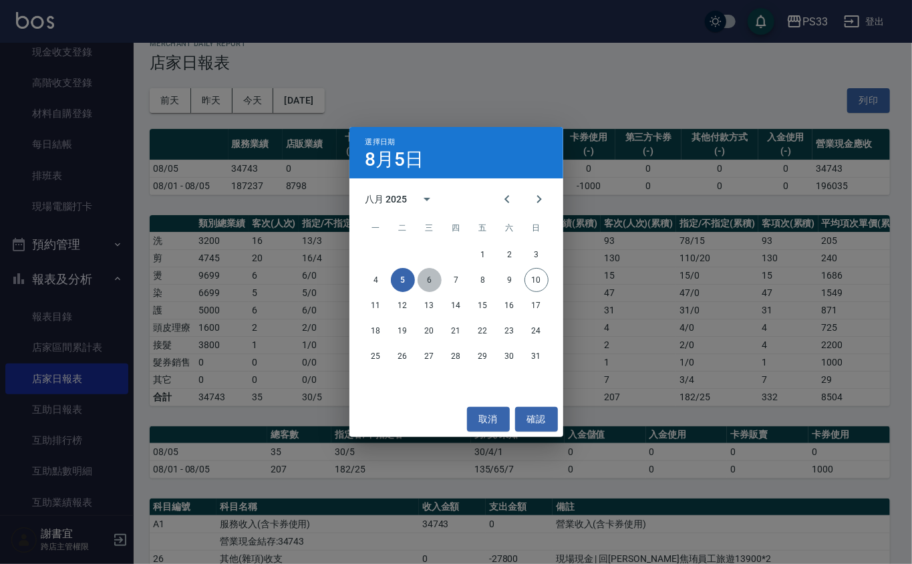
click at [428, 278] on button "6" at bounding box center [429, 280] width 24 height 24
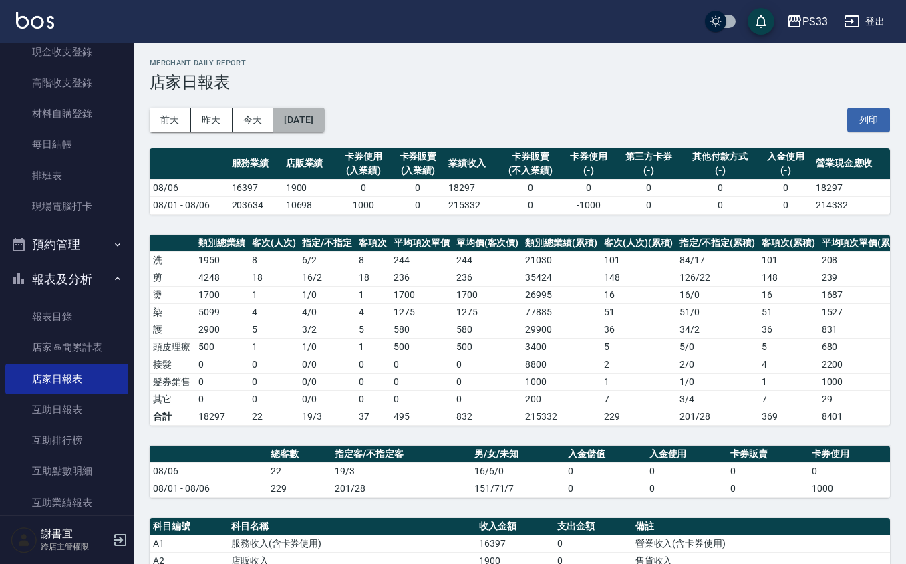
click at [305, 130] on button "2025/08/06" at bounding box center [298, 120] width 51 height 25
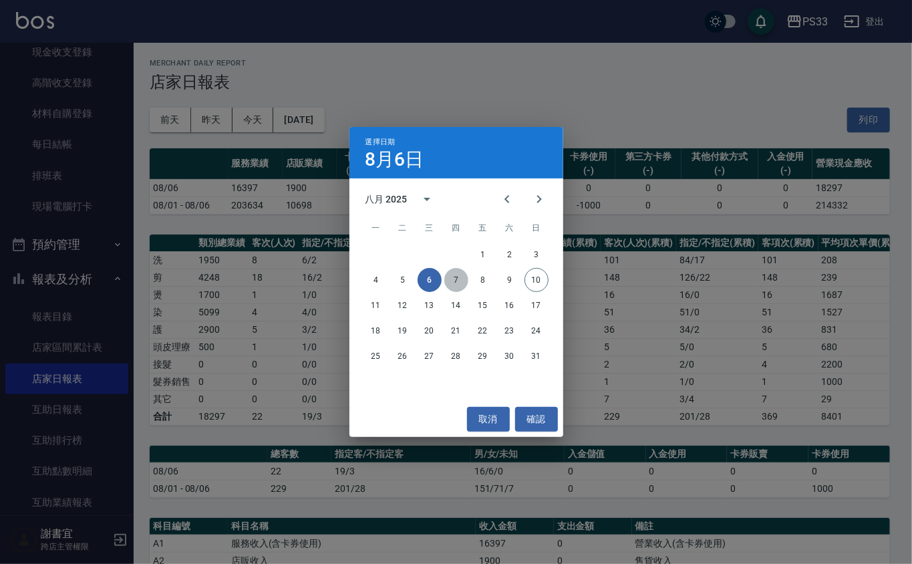
click at [460, 287] on button "7" at bounding box center [456, 280] width 24 height 24
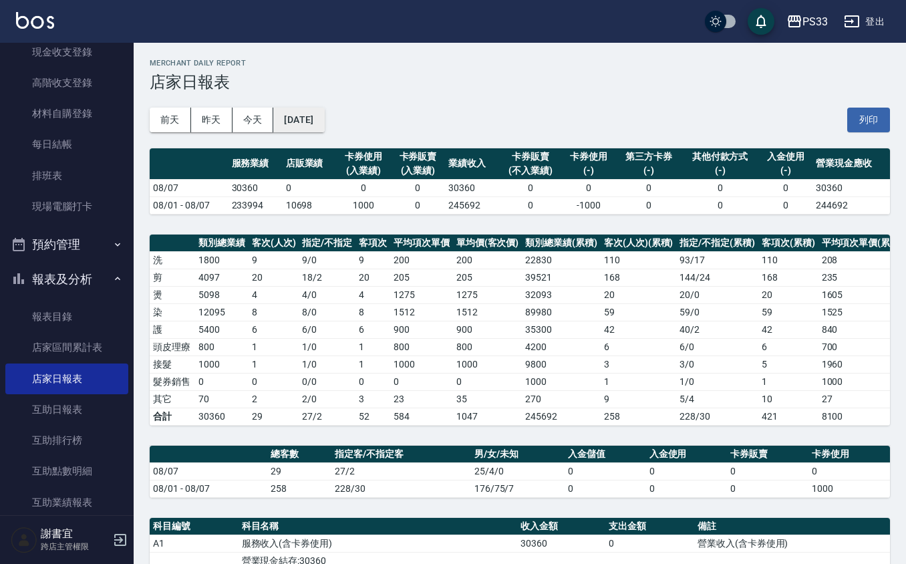
click at [313, 122] on button "2025/08/07" at bounding box center [298, 120] width 51 height 25
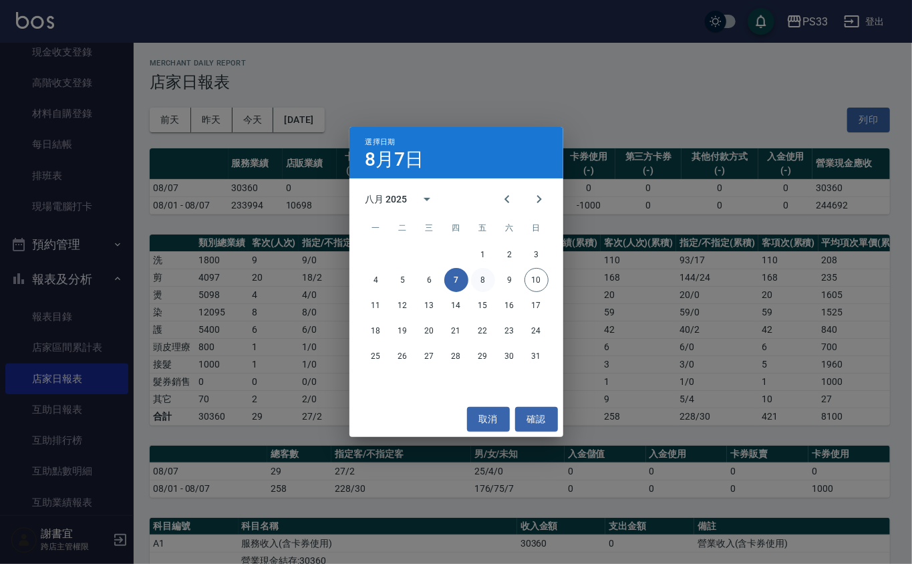
click at [481, 290] on button "8" at bounding box center [483, 280] width 24 height 24
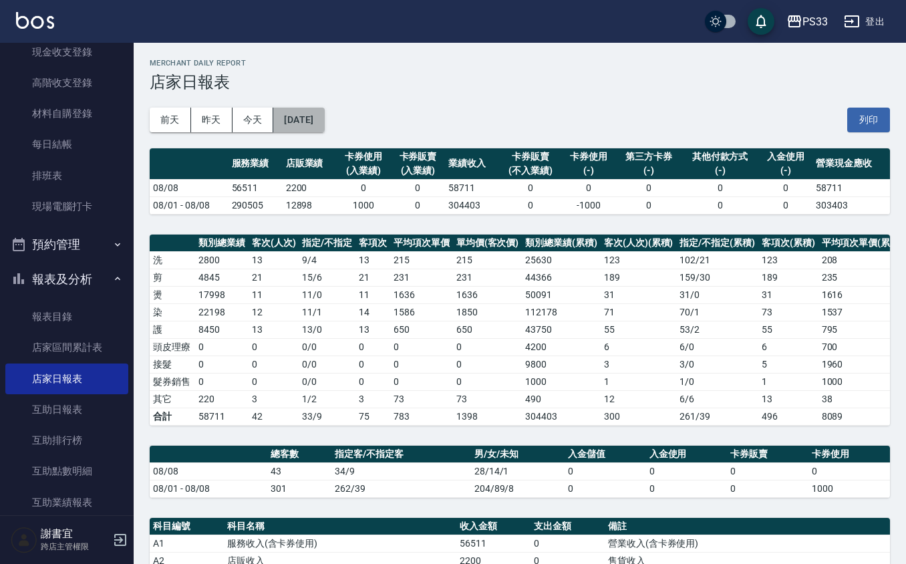
click at [324, 124] on button "2025/08/08" at bounding box center [298, 120] width 51 height 25
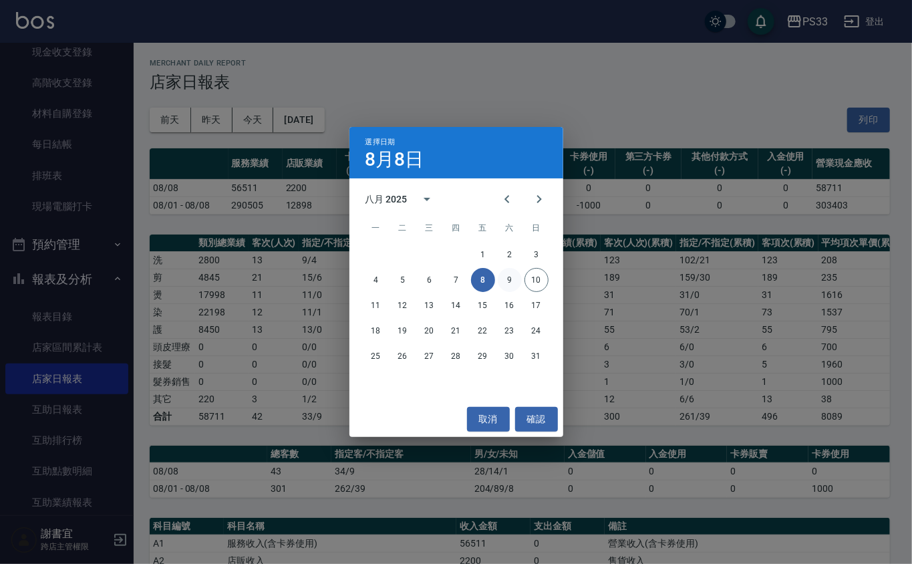
click at [513, 279] on button "9" at bounding box center [510, 280] width 24 height 24
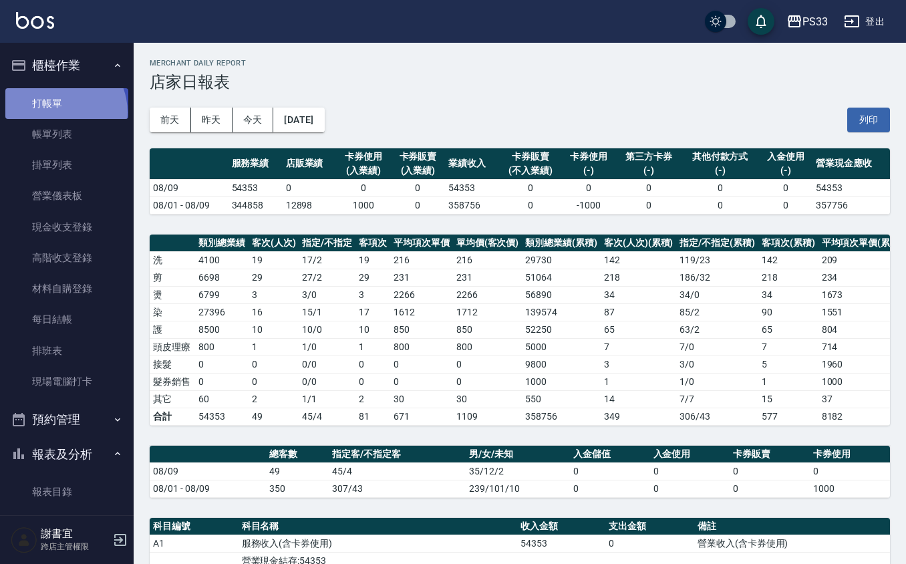
click at [56, 112] on link "打帳單" at bounding box center [66, 103] width 123 height 31
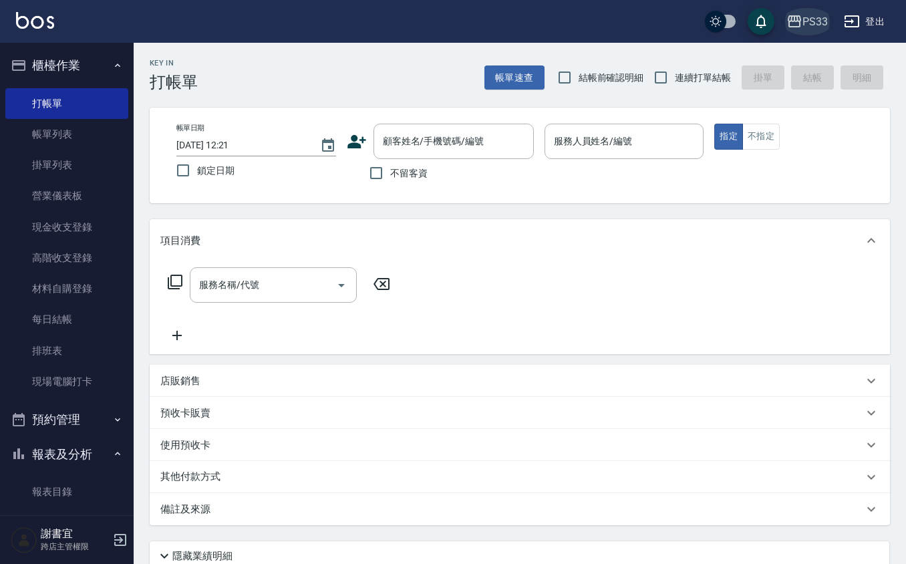
click at [805, 20] on div "PS33" at bounding box center [814, 21] width 25 height 17
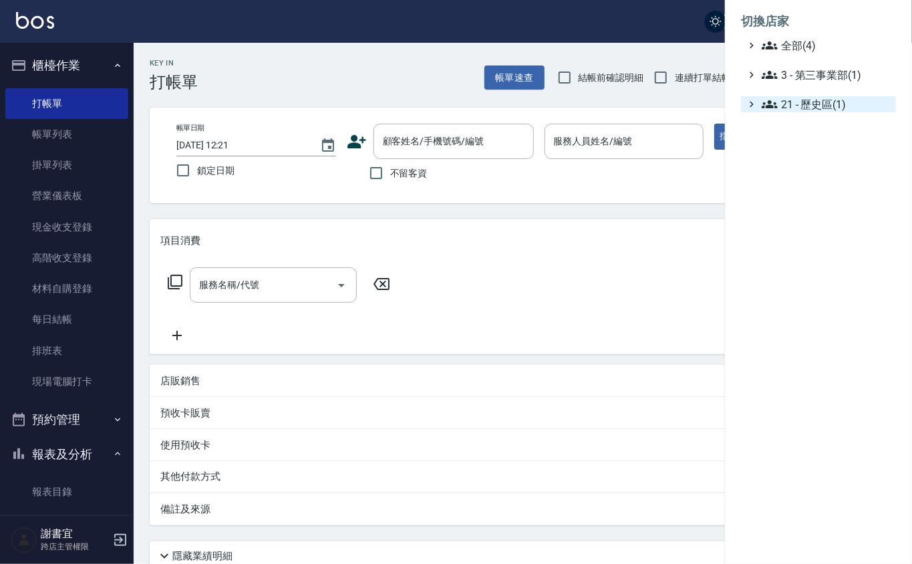
click at [781, 104] on span "21 - 歷史區(1)" at bounding box center [825, 104] width 129 height 16
click at [797, 72] on span "3 - 第三事業部(1)" at bounding box center [825, 75] width 129 height 16
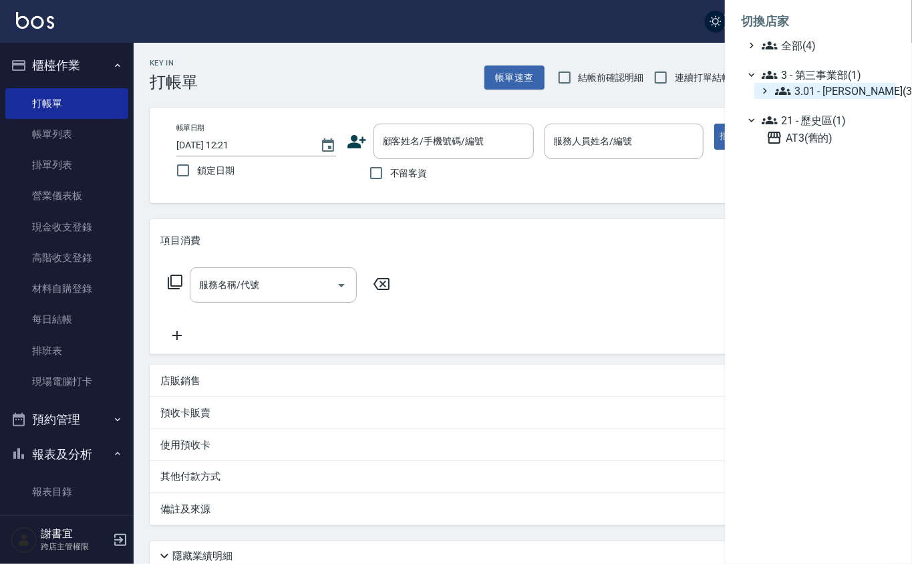
click at [811, 94] on span "3.01 - 蔡承翰(3)" at bounding box center [833, 91] width 116 height 16
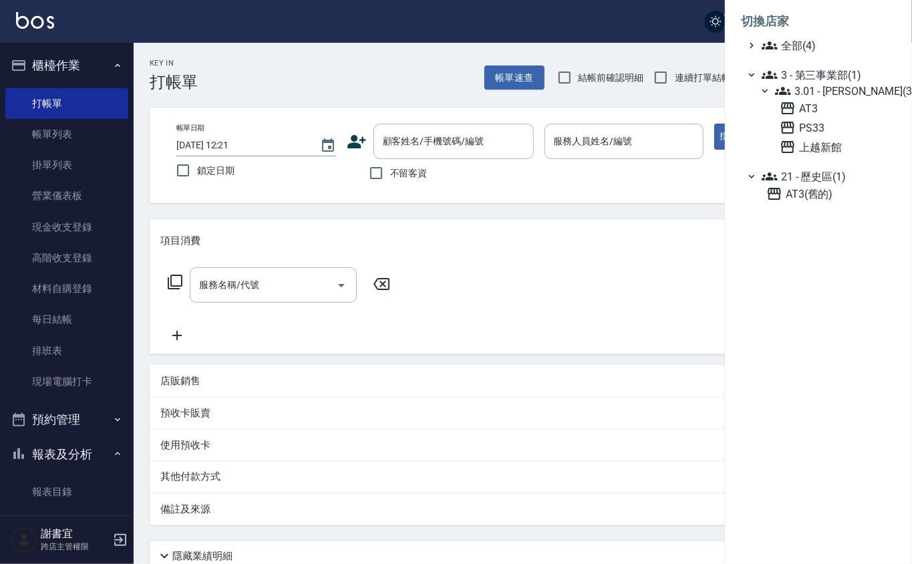
click at [131, 387] on div at bounding box center [456, 282] width 912 height 564
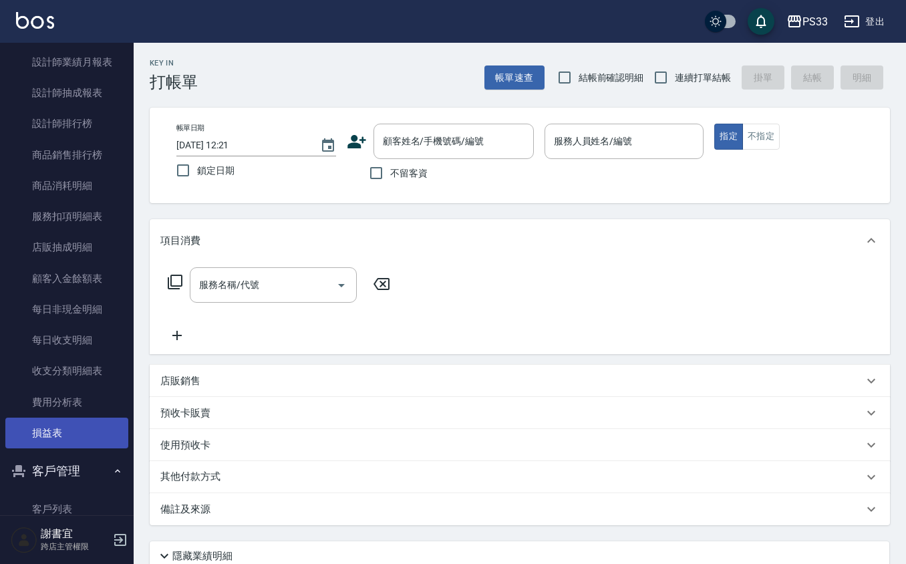
scroll to position [927, 0]
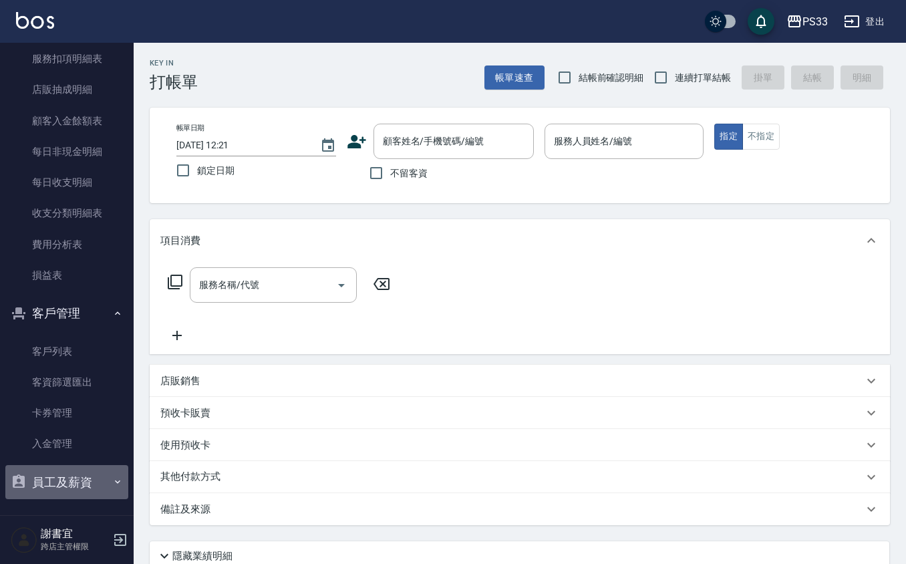
click at [76, 484] on button "員工及薪資" at bounding box center [66, 482] width 123 height 35
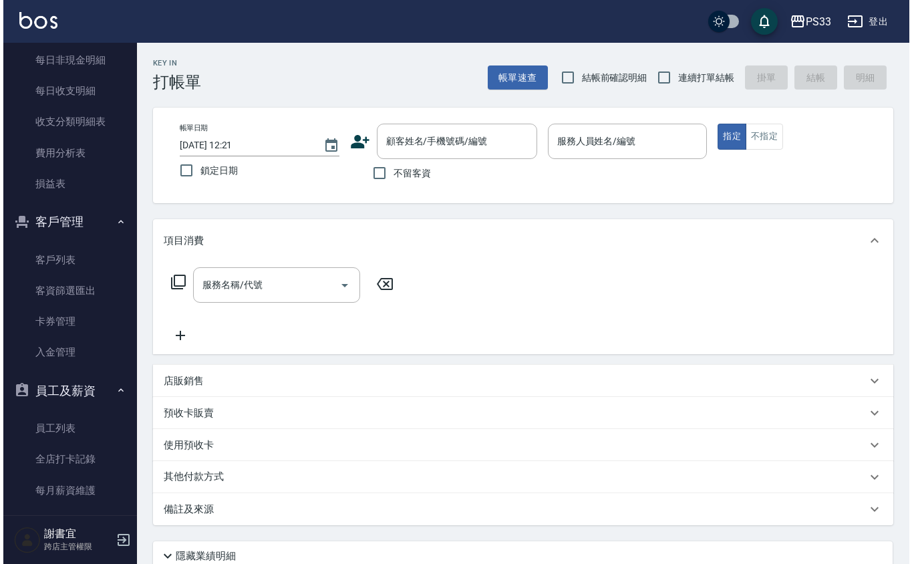
scroll to position [1123, 0]
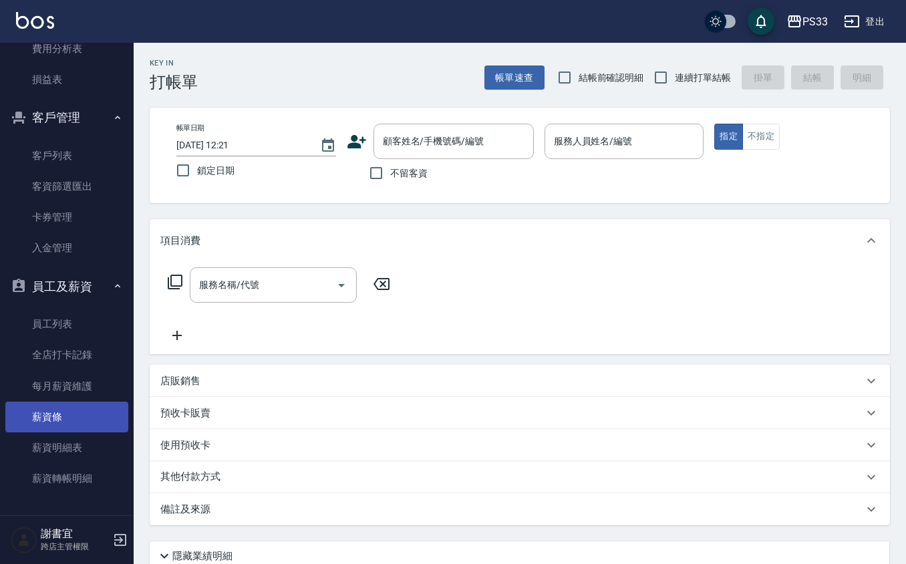
click at [57, 419] on link "薪資條" at bounding box center [66, 416] width 123 height 31
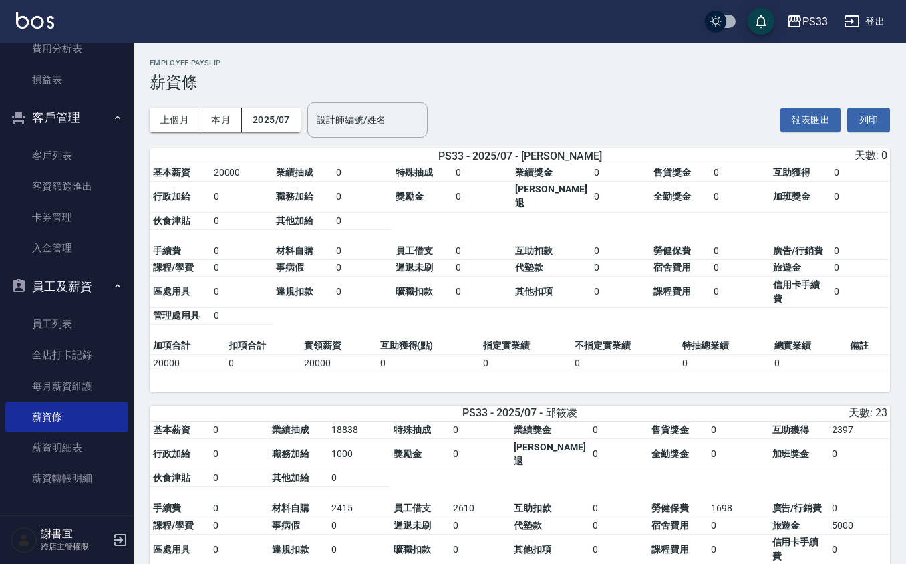
drag, startPoint x: 864, startPoint y: 118, endPoint x: 767, endPoint y: 505, distance: 399.5
click at [864, 118] on button "列印" at bounding box center [868, 120] width 43 height 25
click at [814, 25] on div "PS33" at bounding box center [814, 21] width 25 height 17
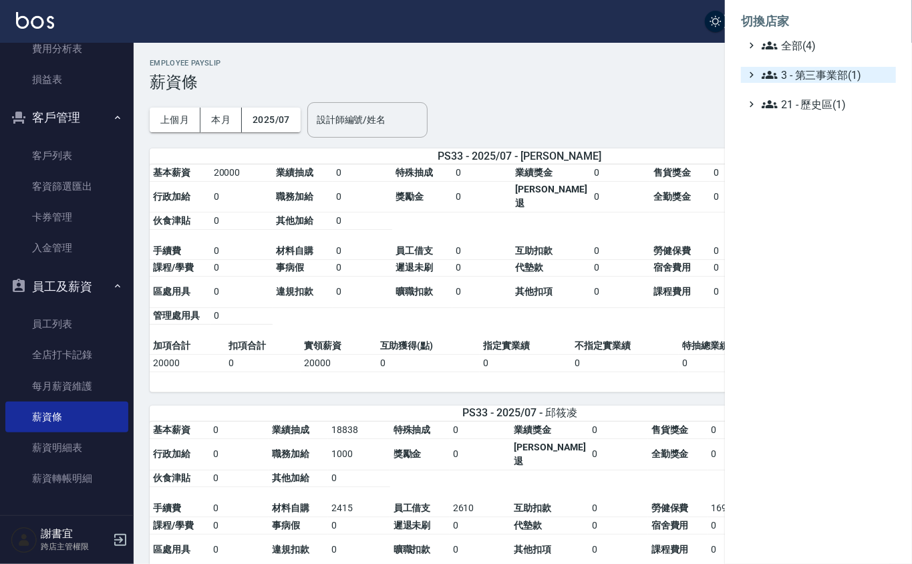
click at [801, 81] on span "3 - 第三事業部(1)" at bounding box center [825, 75] width 129 height 16
click at [789, 89] on icon at bounding box center [783, 91] width 16 height 8
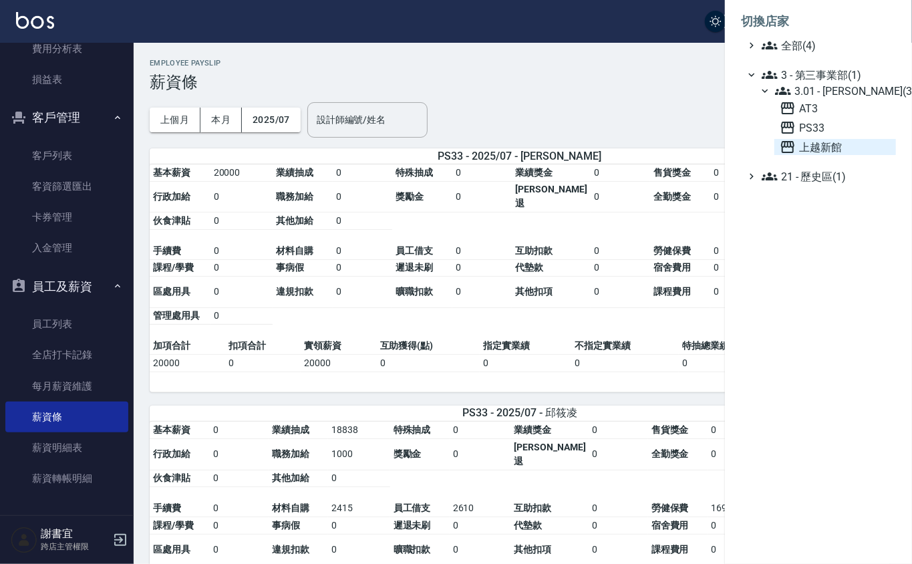
click at [805, 145] on span "上越新館" at bounding box center [834, 147] width 111 height 16
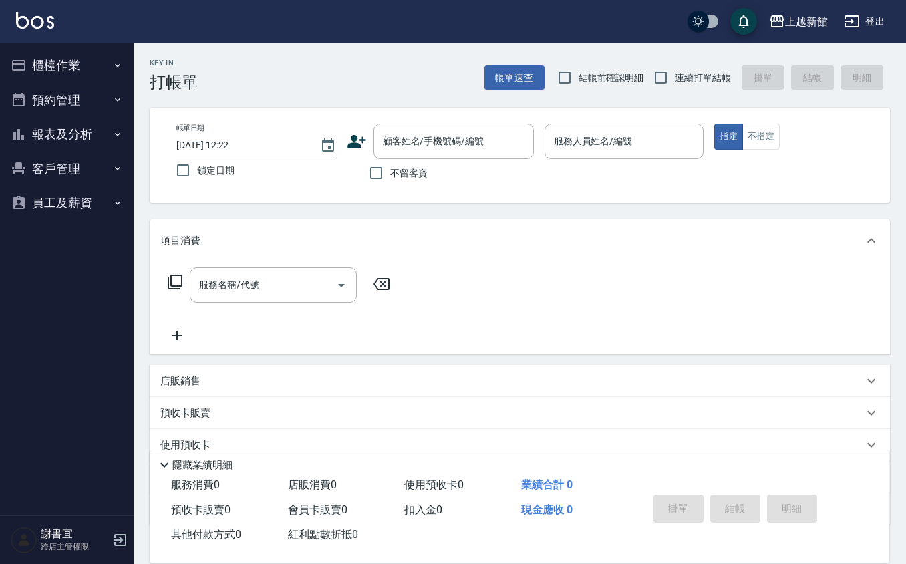
click at [445, 357] on div "項目消費 服務名稱/代號 服務名稱/代號 店販銷售 服務人員姓名/編號 服務人員姓名/編號 商品代號/名稱 商品代號/名稱 預收卡販賣 卡券名稱/代號 卡券名…" at bounding box center [520, 372] width 740 height 306
click at [791, 19] on div "上越新館" at bounding box center [806, 21] width 43 height 17
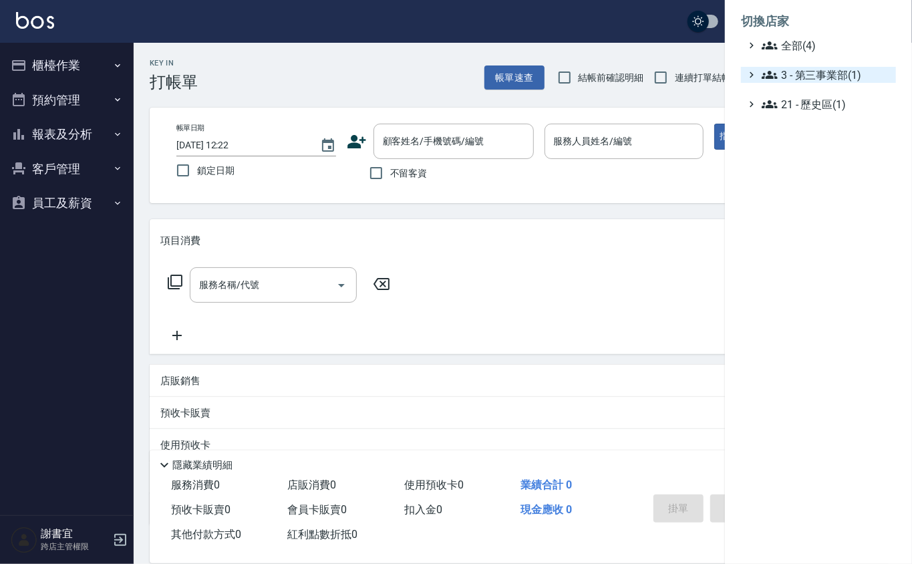
click at [799, 70] on span "3 - 第三事業部(1)" at bounding box center [825, 75] width 129 height 16
click at [826, 92] on span "3.01 - 蔡承翰(3)" at bounding box center [833, 91] width 116 height 16
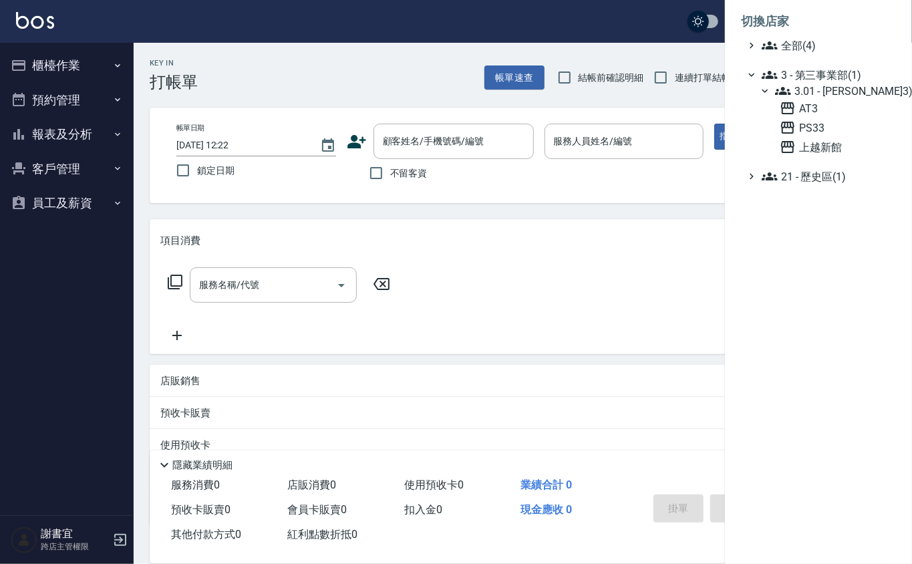
click at [77, 188] on div at bounding box center [456, 282] width 912 height 564
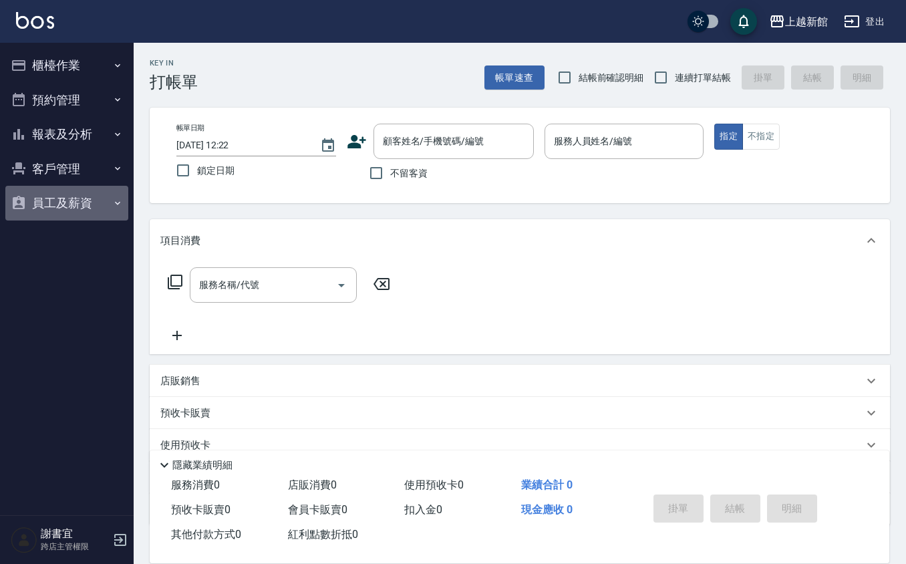
click at [76, 198] on button "員工及薪資" at bounding box center [66, 203] width 123 height 35
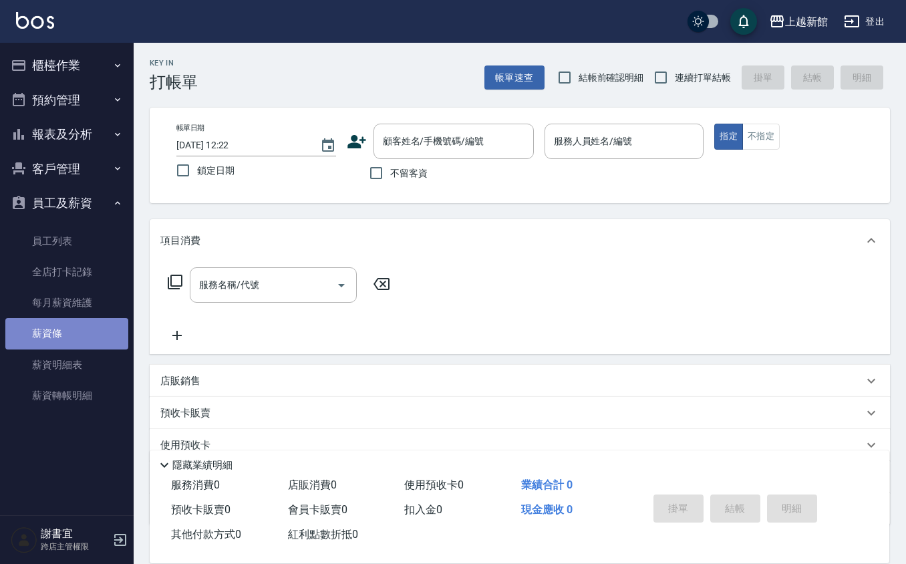
click at [85, 327] on link "薪資條" at bounding box center [66, 333] width 123 height 31
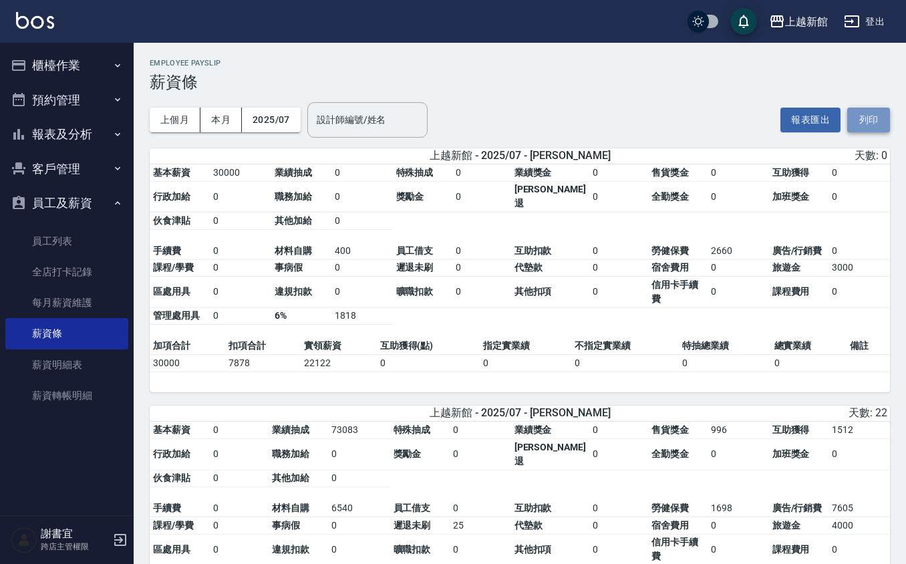
click at [863, 113] on button "列印" at bounding box center [868, 120] width 43 height 25
drag, startPoint x: 869, startPoint y: 119, endPoint x: 765, endPoint y: 506, distance: 401.0
click at [869, 118] on button "列印" at bounding box center [868, 120] width 43 height 25
click at [820, 25] on div "上越新館" at bounding box center [806, 21] width 43 height 17
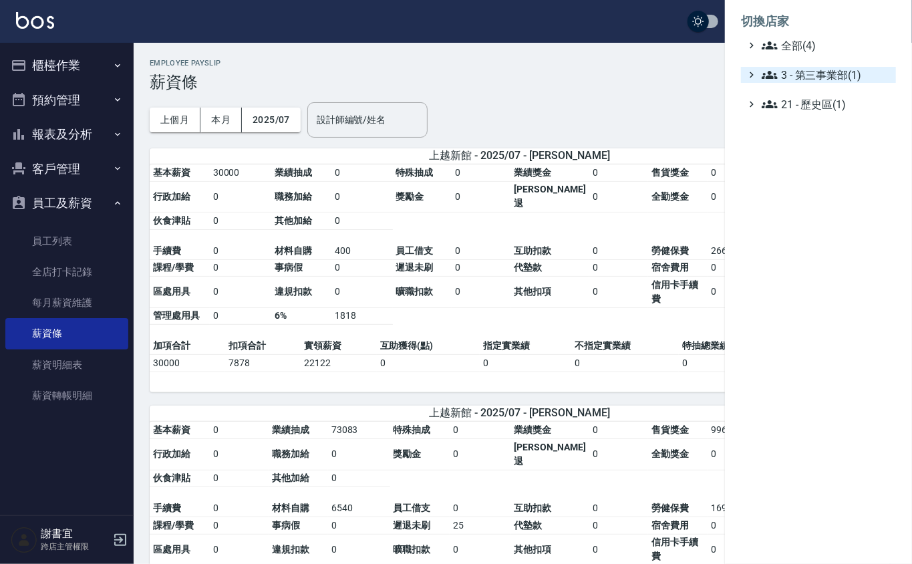
click at [802, 78] on span "3 - 第三事業部(1)" at bounding box center [825, 75] width 129 height 16
click at [823, 88] on span "3.01 - 蔡承翰(3)" at bounding box center [833, 91] width 116 height 16
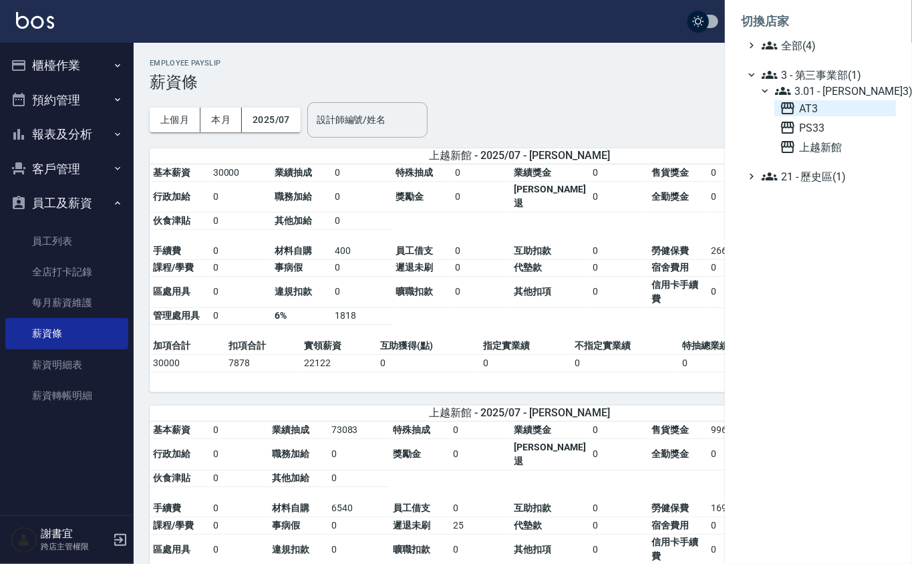
click at [826, 114] on span "AT3" at bounding box center [834, 108] width 111 height 16
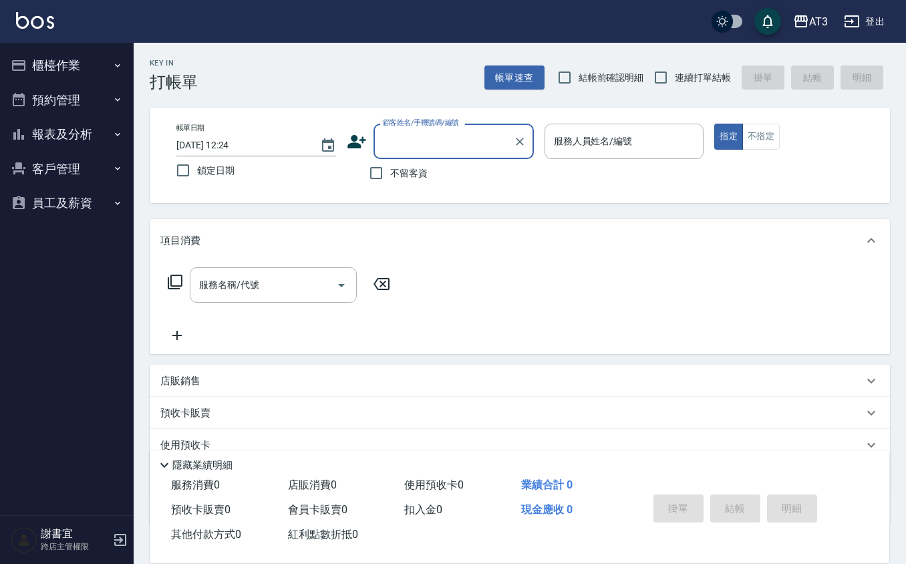
click at [33, 196] on button "員工及薪資" at bounding box center [66, 203] width 123 height 35
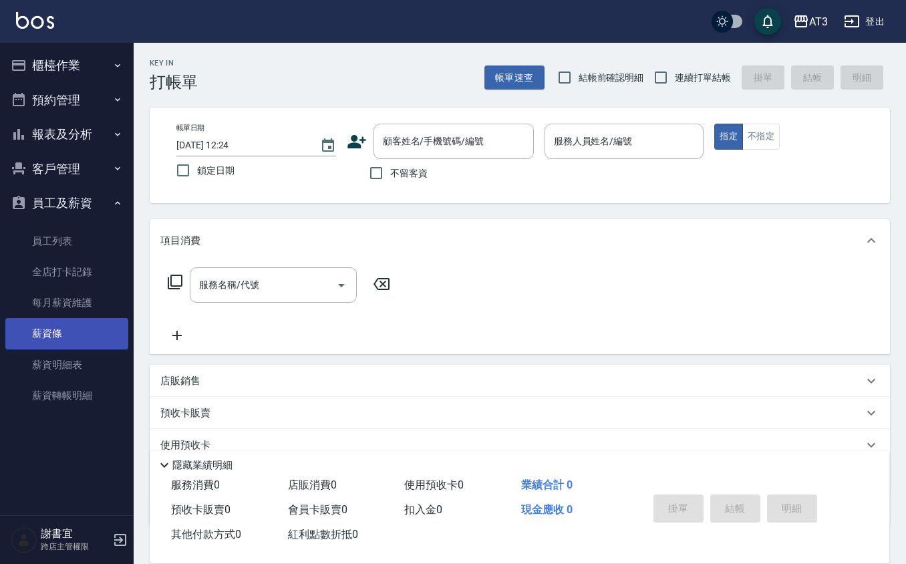
click at [73, 341] on link "薪資條" at bounding box center [66, 333] width 123 height 31
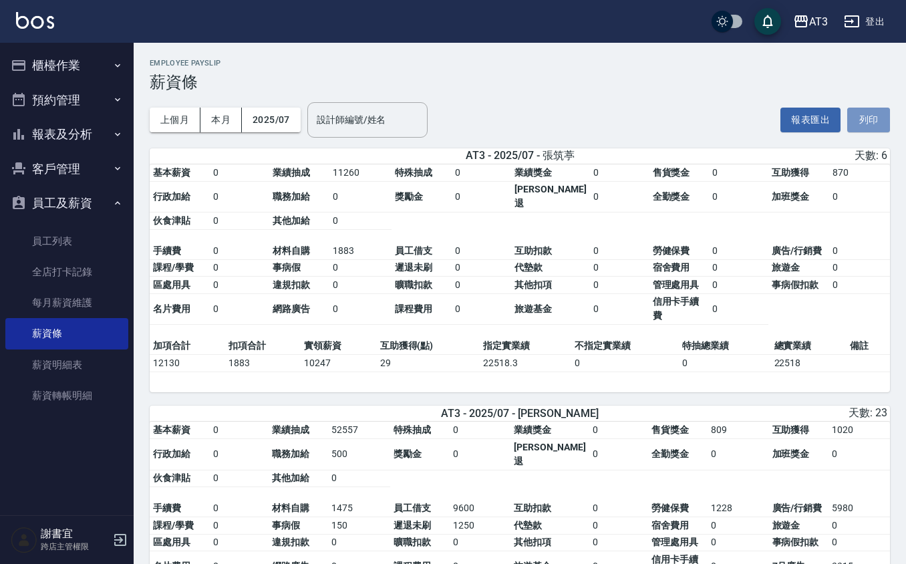
drag, startPoint x: 867, startPoint y: 111, endPoint x: 759, endPoint y: 506, distance: 409.8
click at [867, 111] on button "列印" at bounding box center [868, 120] width 43 height 25
click at [794, 25] on icon "button" at bounding box center [801, 21] width 16 height 16
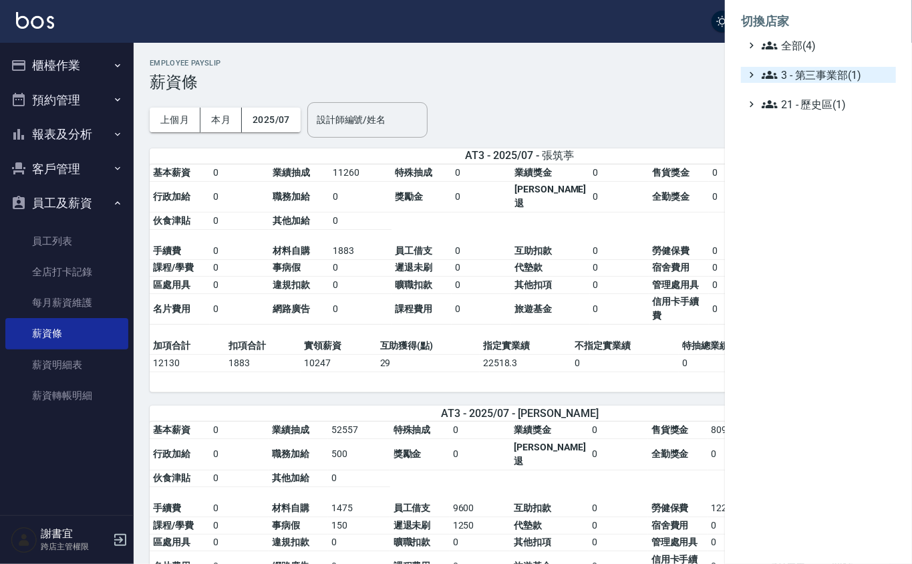
click at [816, 79] on span "3 - 第三事業部(1)" at bounding box center [825, 75] width 129 height 16
click at [824, 97] on span "3.01 - 蔡承翰(3)" at bounding box center [833, 91] width 116 height 16
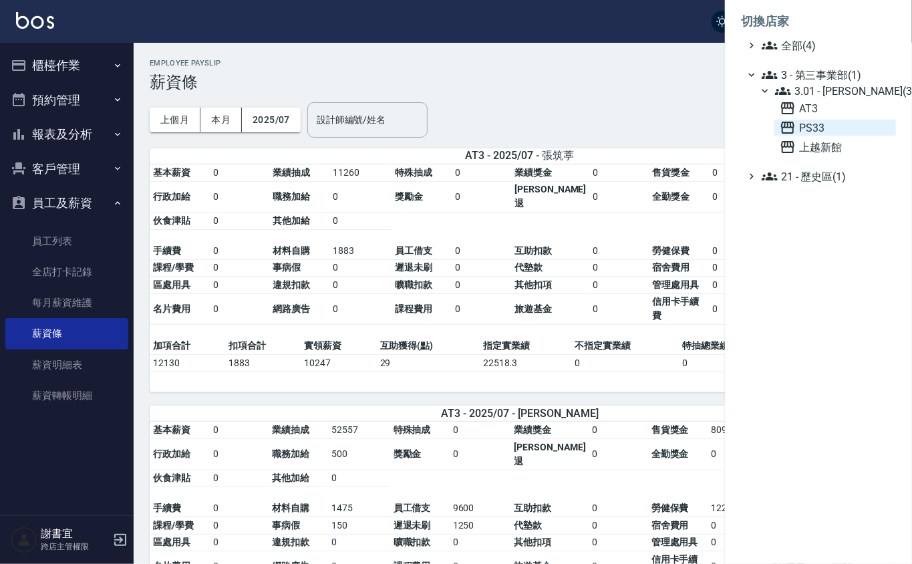
click at [818, 126] on span "PS33" at bounding box center [834, 128] width 111 height 16
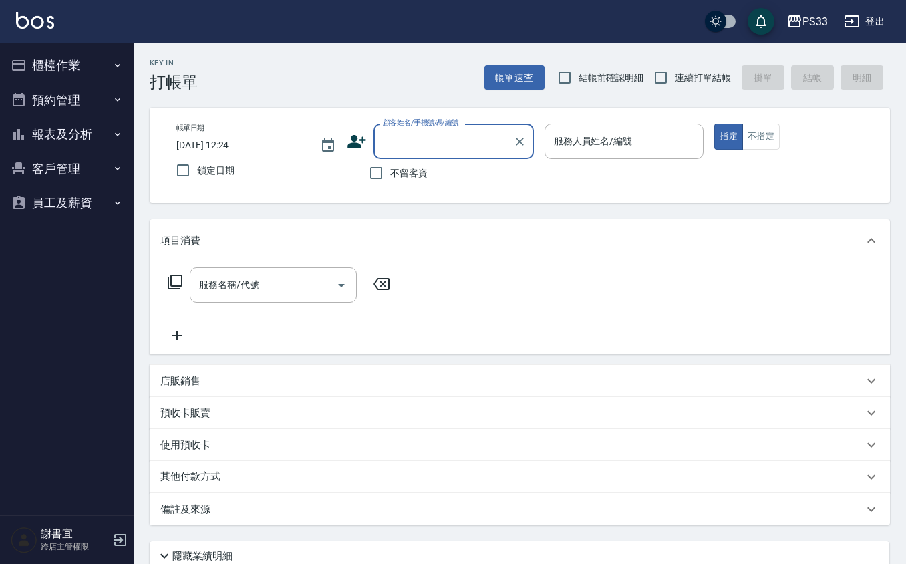
click at [44, 198] on button "員工及薪資" at bounding box center [66, 203] width 123 height 35
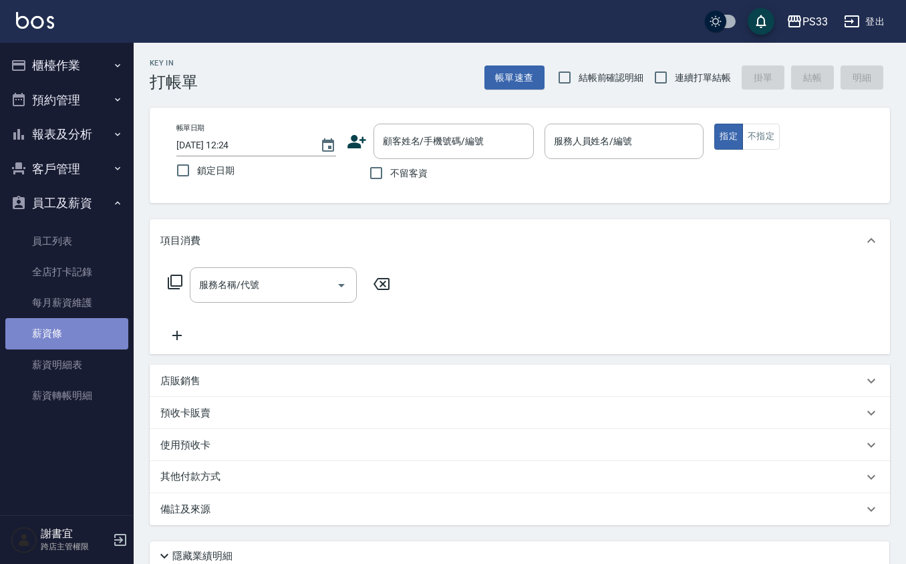
click at [57, 341] on link "薪資條" at bounding box center [66, 333] width 123 height 31
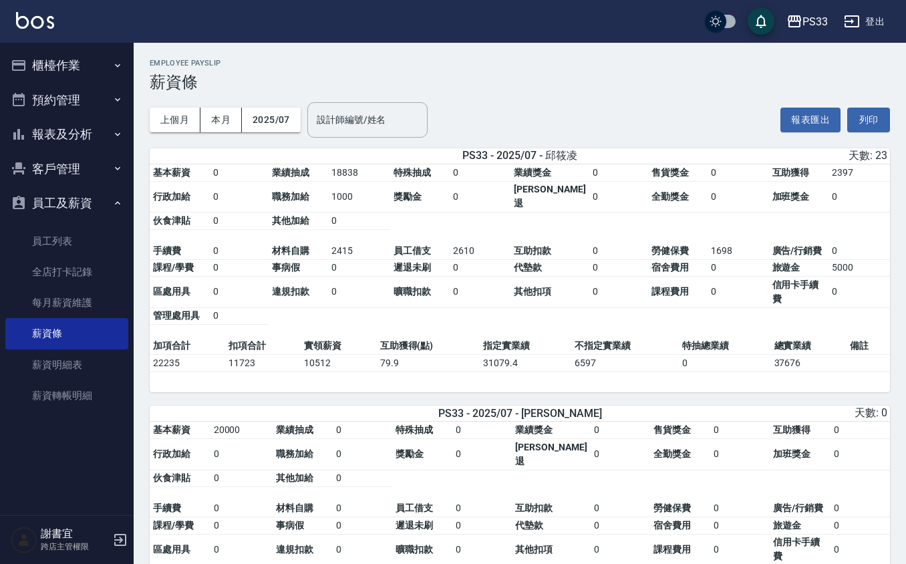
drag, startPoint x: 861, startPoint y: 118, endPoint x: 753, endPoint y: 517, distance: 413.0
click at [861, 118] on button "列印" at bounding box center [868, 120] width 43 height 25
